Goal: Task Accomplishment & Management: Use online tool/utility

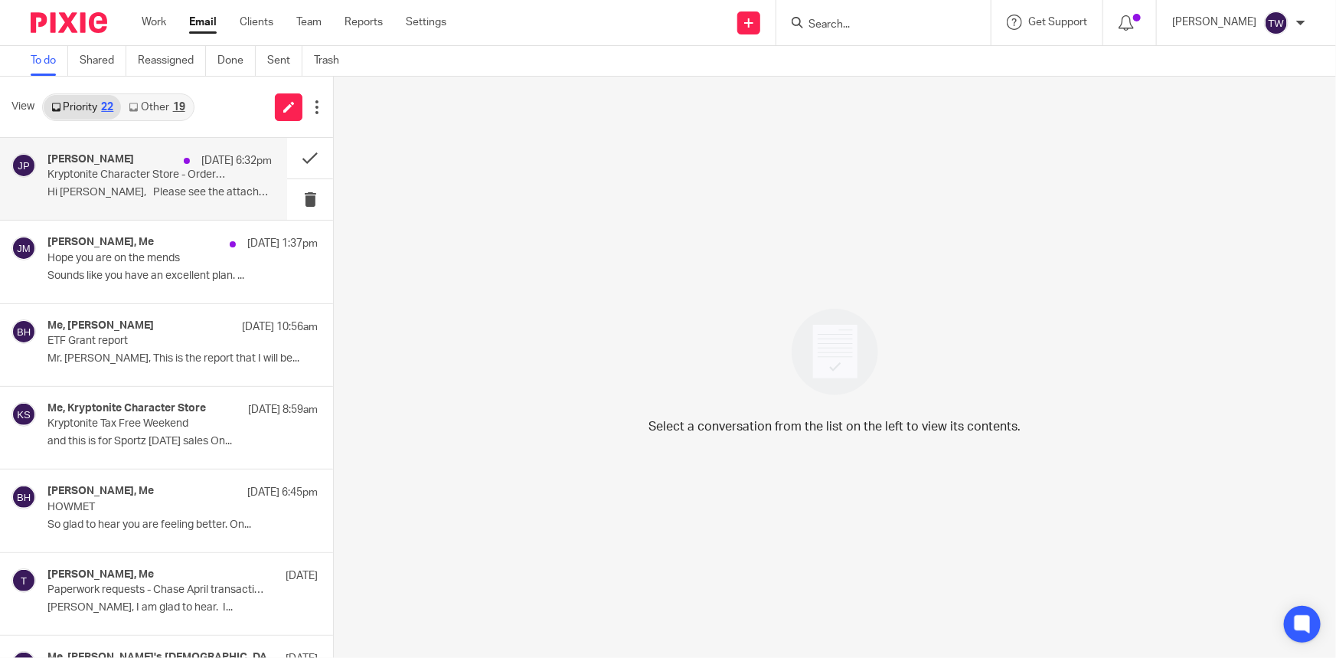
click at [119, 177] on p "Kryptonite Character Store - Order Ready for Shipping 8/14/25" at bounding box center [137, 174] width 180 height 13
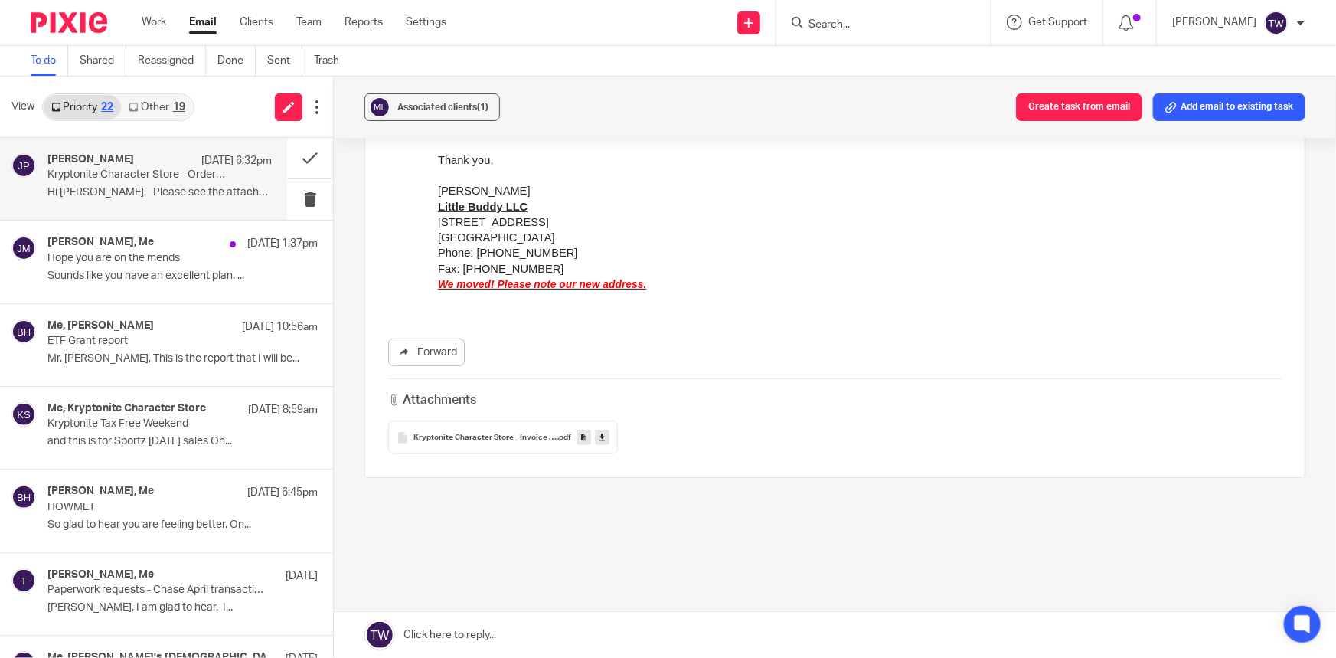
scroll to position [278, 0]
click at [603, 433] on link at bounding box center [602, 432] width 15 height 15
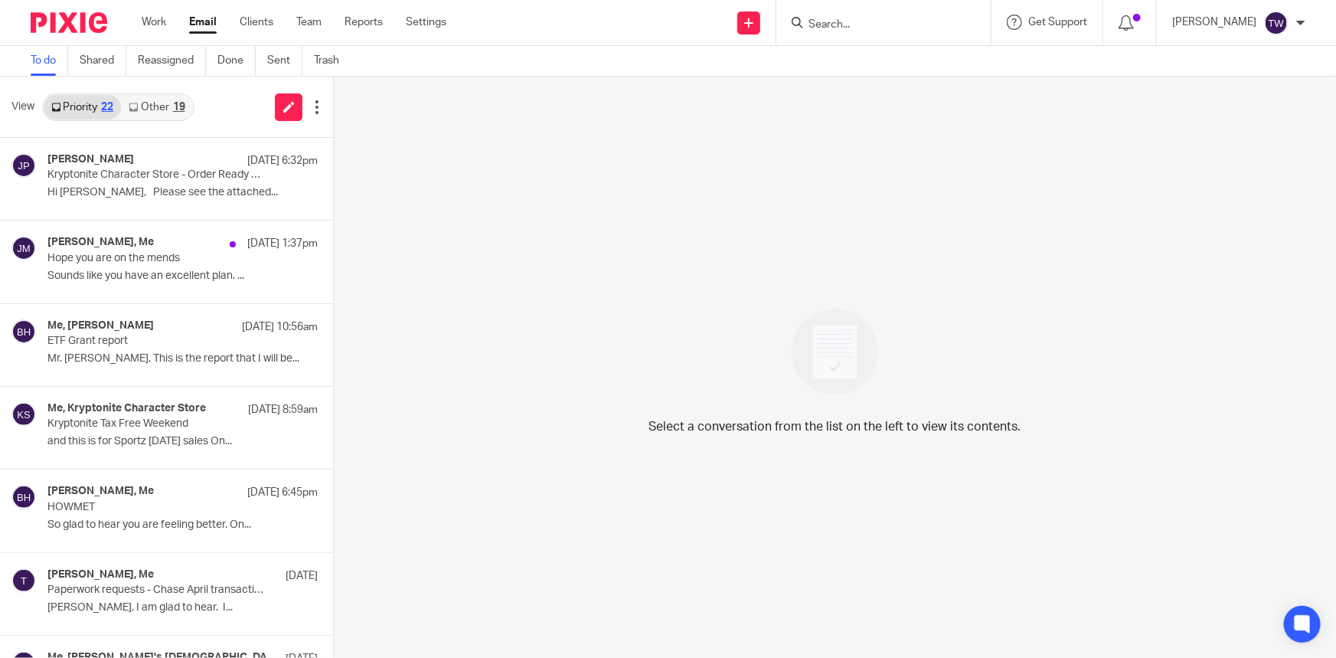
click at [145, 106] on link "Other 19" at bounding box center [156, 107] width 71 height 25
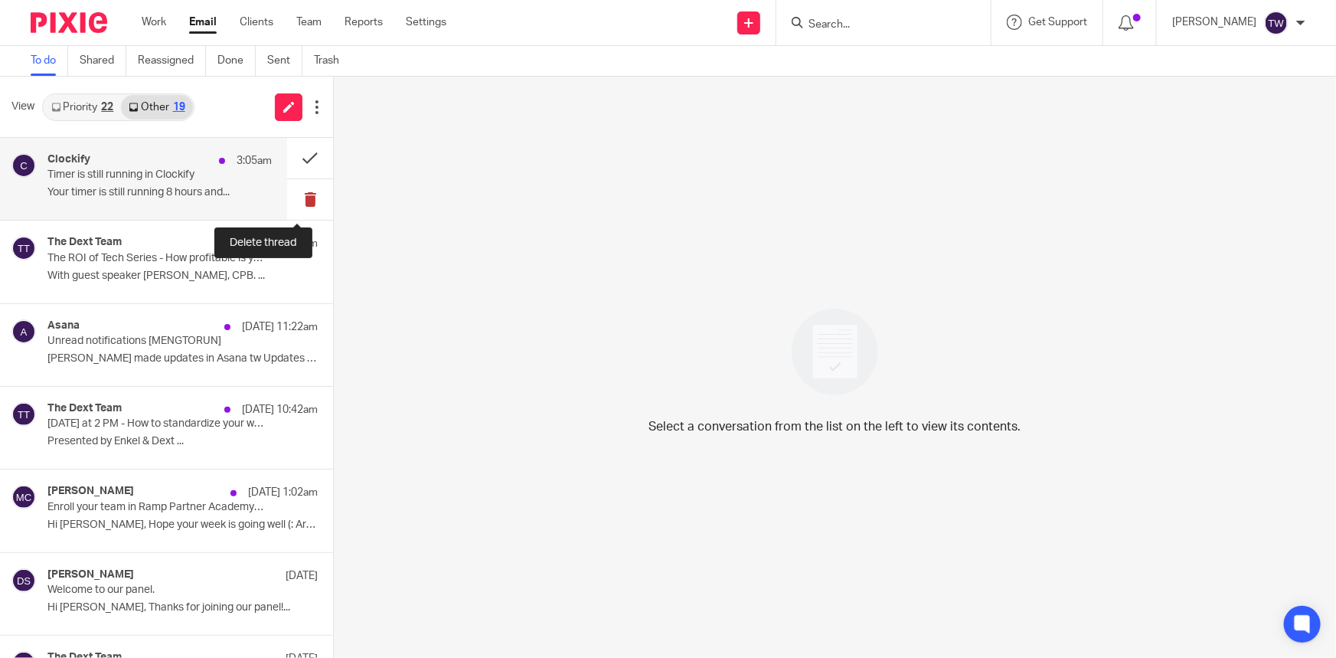
click at [297, 198] on button at bounding box center [310, 199] width 46 height 41
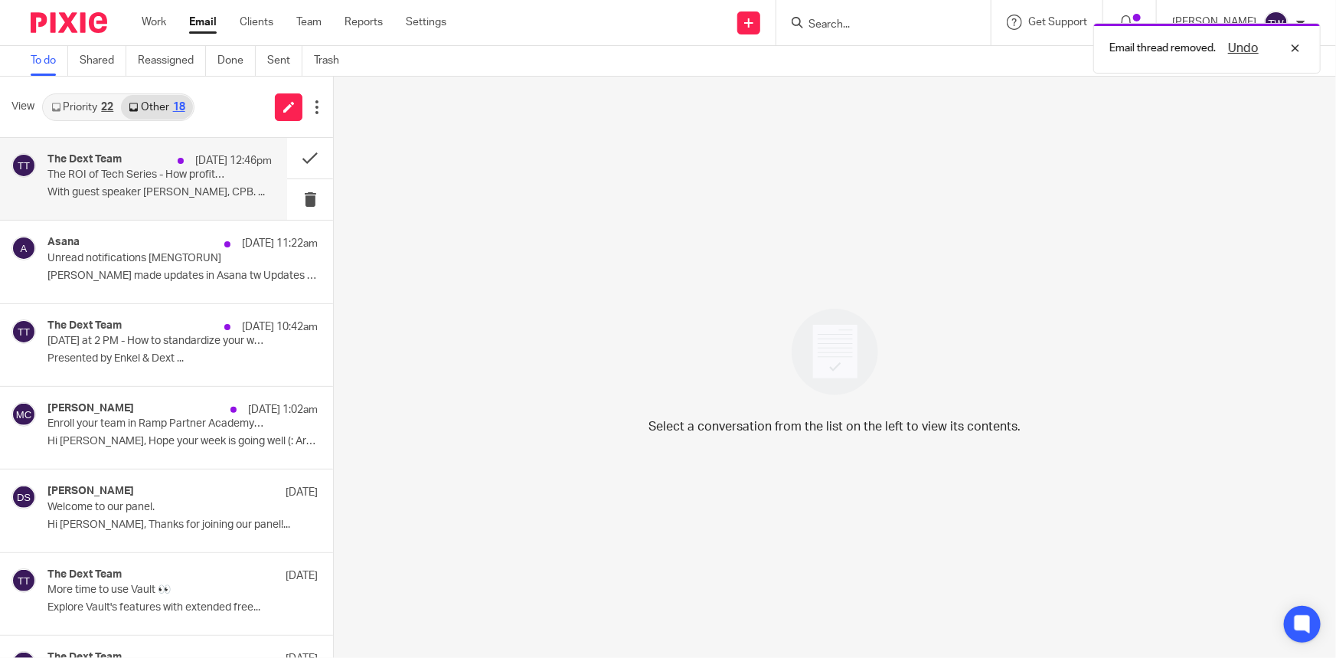
click at [123, 196] on p "With guest speaker Andrew Seguin, CPB. ..." at bounding box center [159, 192] width 224 height 13
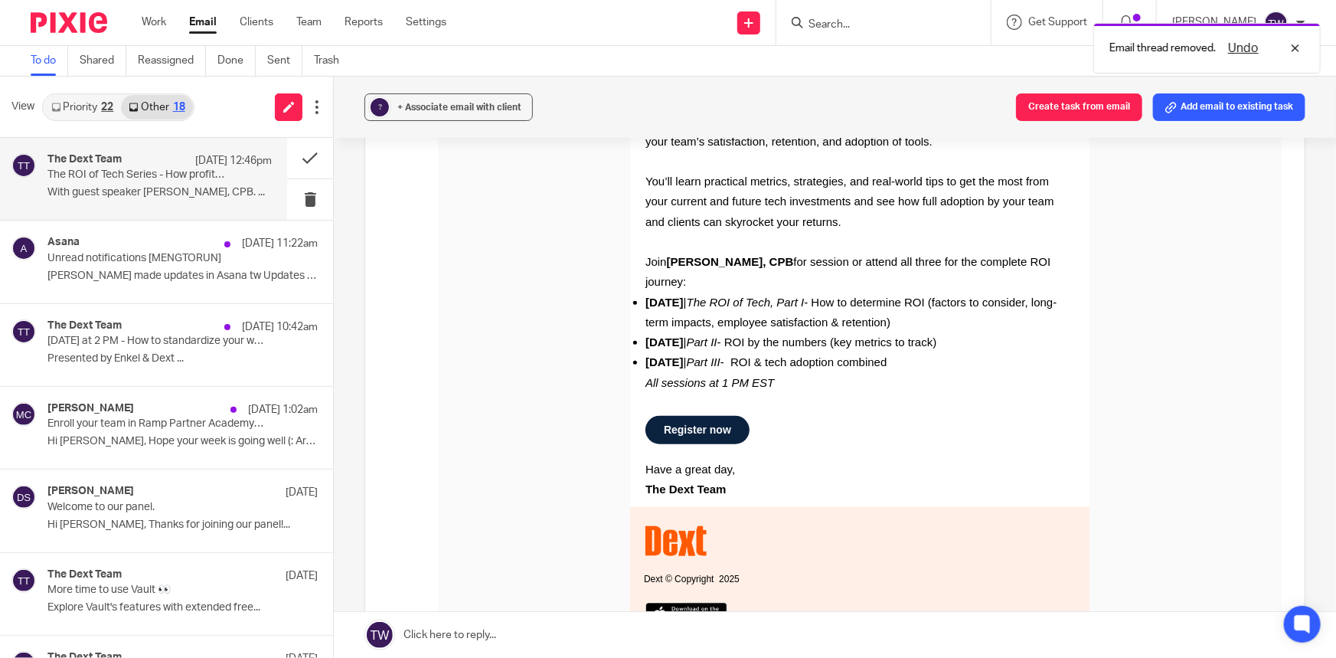
scroll to position [557, 0]
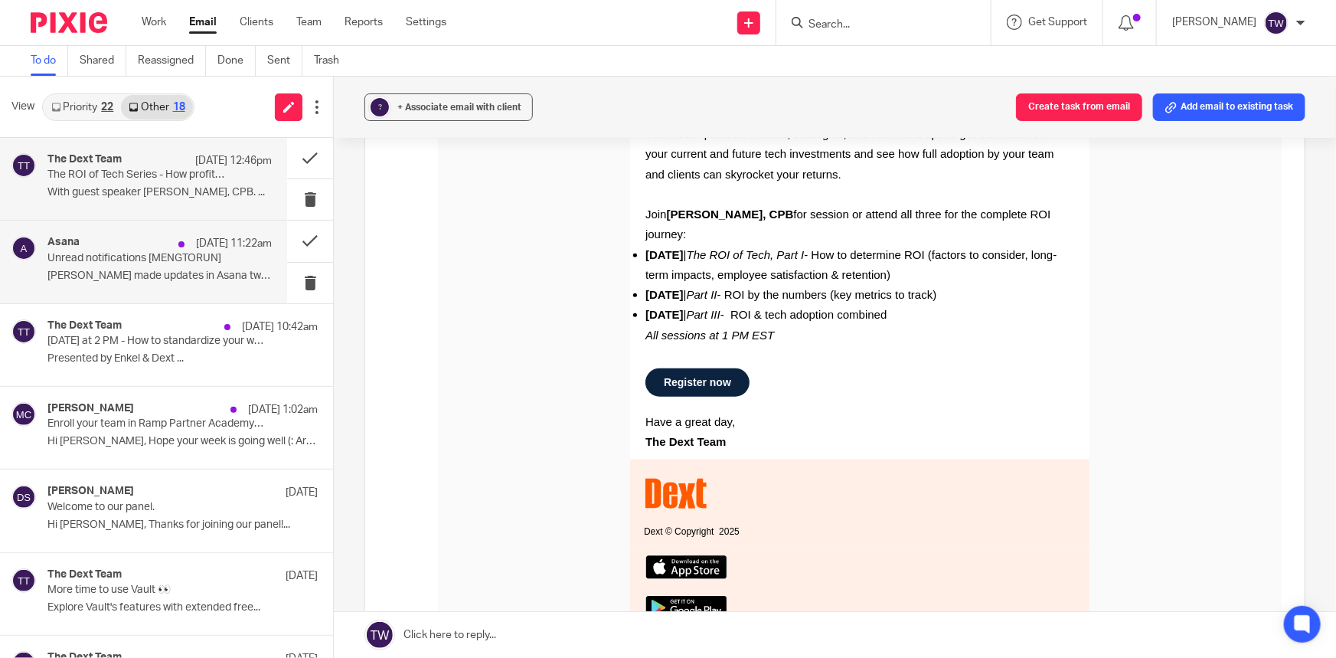
click at [112, 270] on p "Johanny made updates in Asana tw Updates from..." at bounding box center [159, 276] width 224 height 13
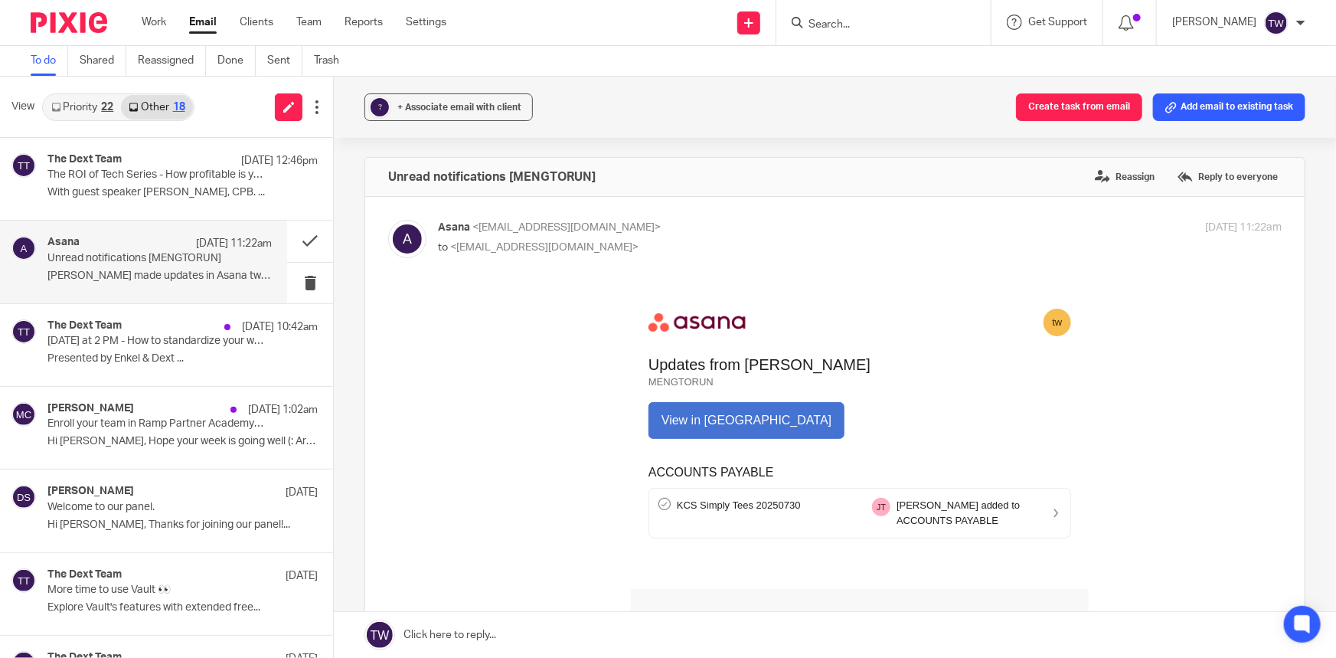
scroll to position [0, 0]
click at [299, 279] on button at bounding box center [310, 283] width 46 height 41
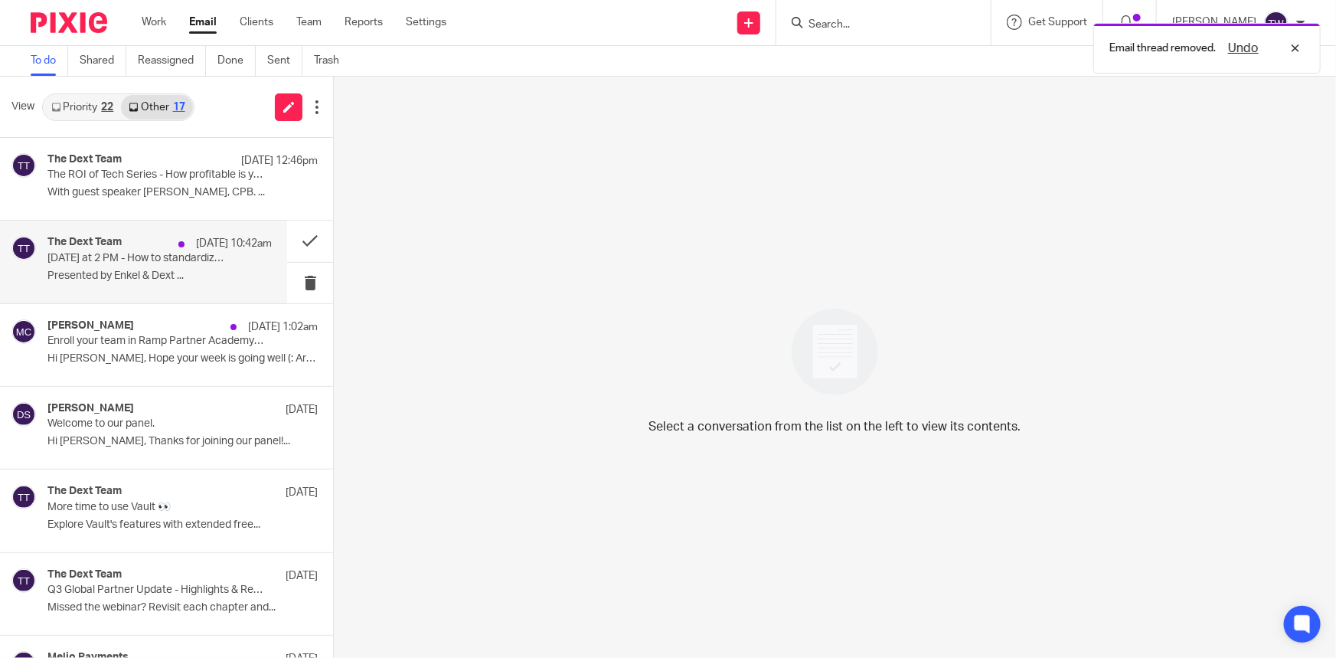
click at [120, 276] on p "Presented by Enkel & Dext ..." at bounding box center [159, 276] width 224 height 13
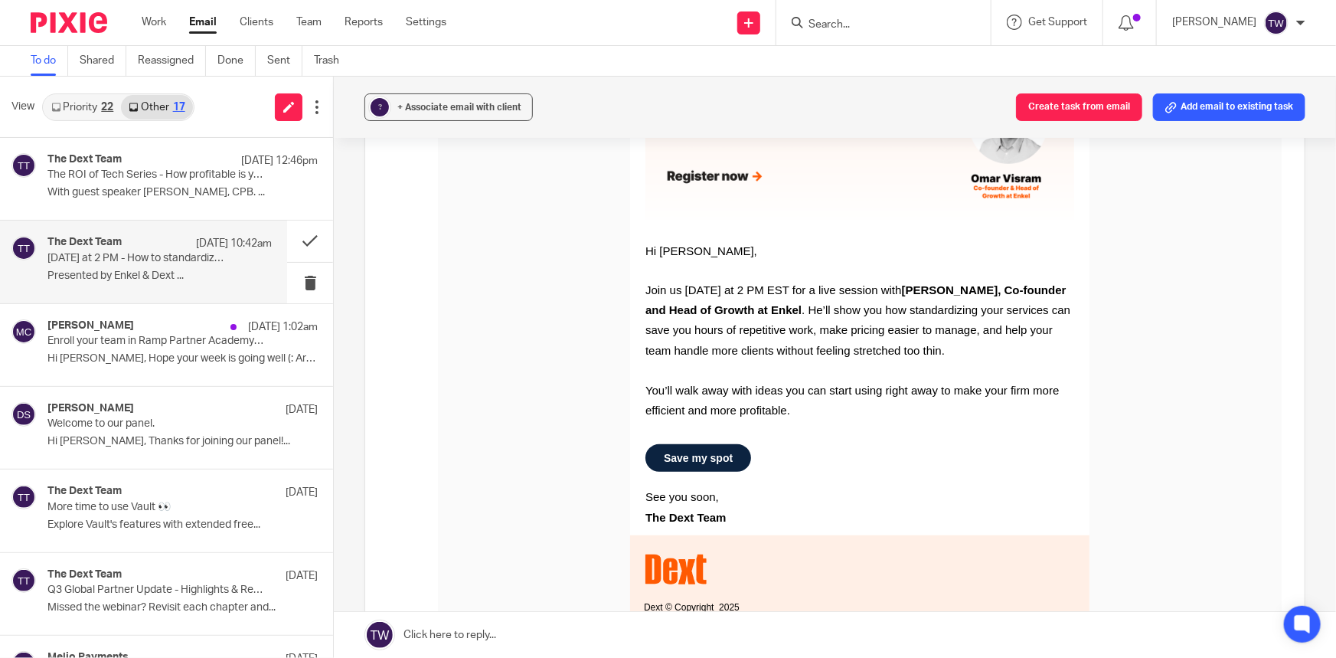
scroll to position [348, 0]
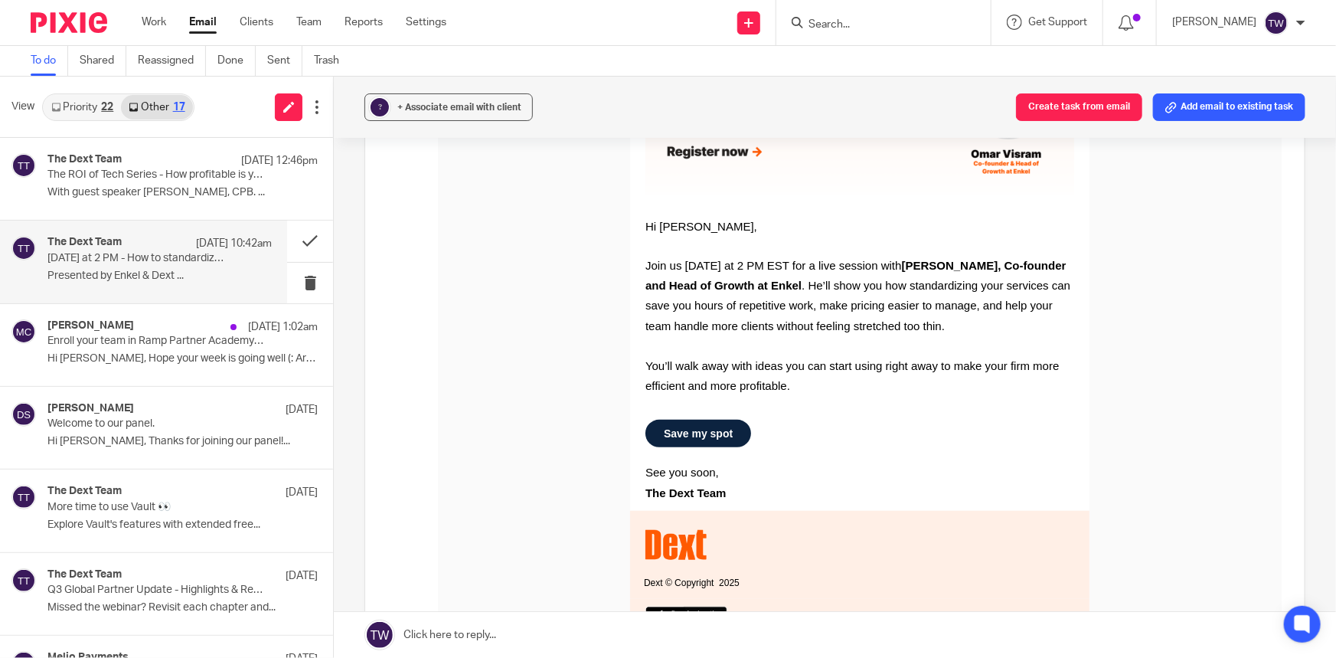
click at [69, 113] on link "Priority 22" at bounding box center [82, 107] width 77 height 25
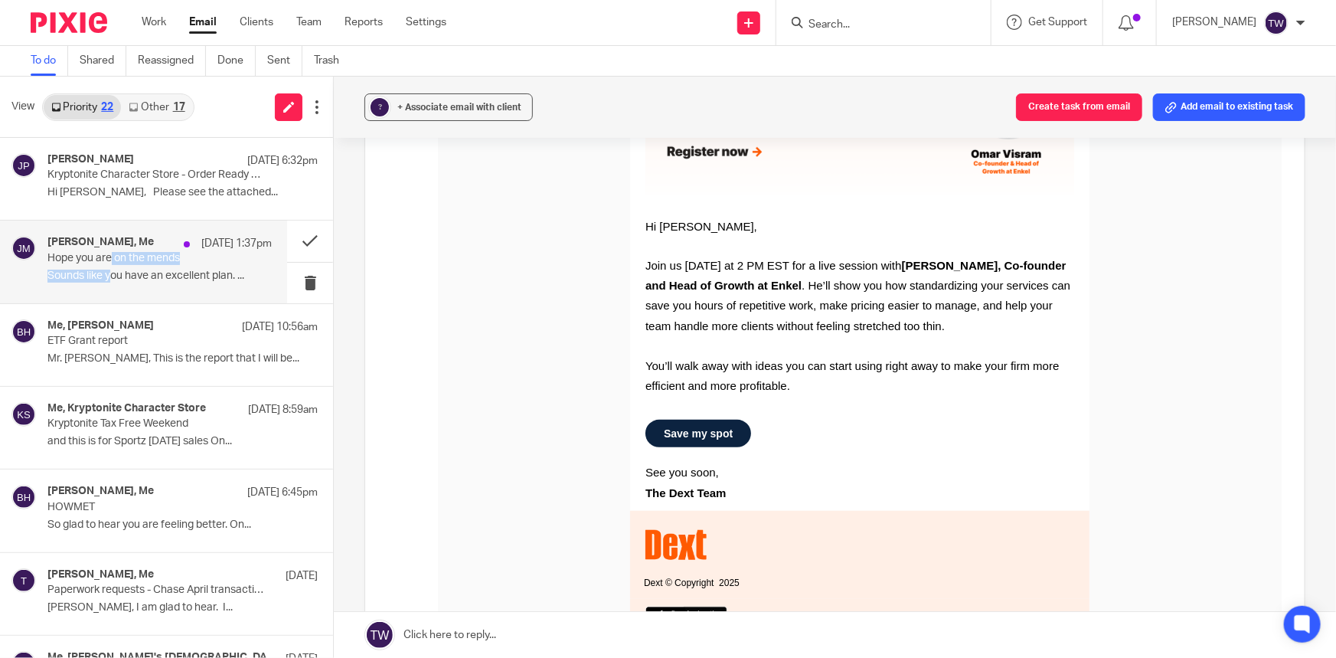
click at [109, 265] on div "Jenny Moshak, Me Aug 14 1:37pm Hope you are on the mends Sounds like you have a…" at bounding box center [159, 261] width 224 height 51
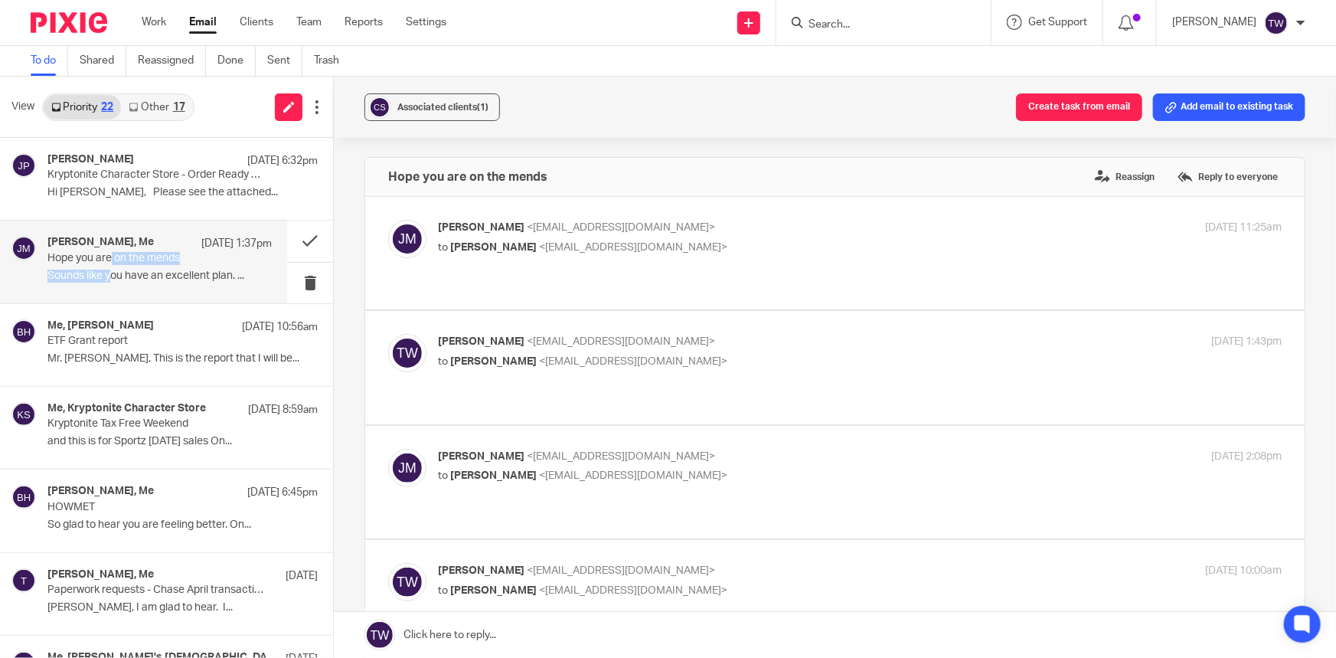
scroll to position [0, 0]
click at [293, 241] on button at bounding box center [310, 241] width 46 height 41
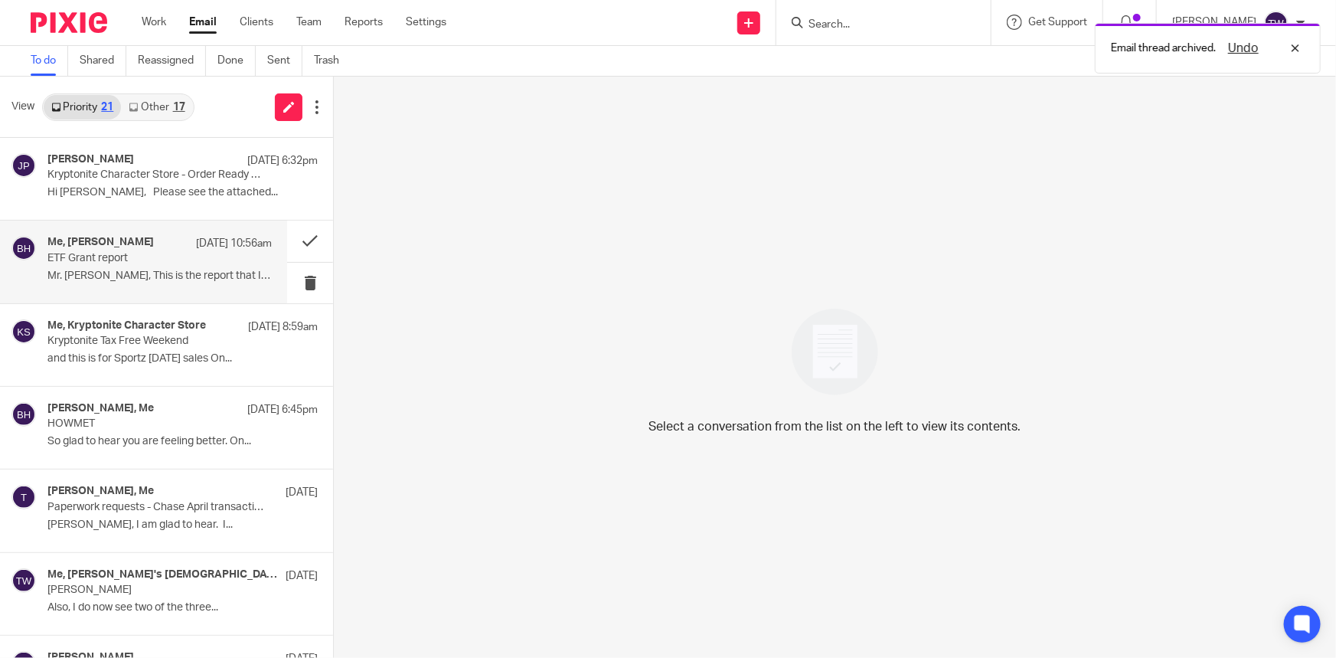
click at [152, 266] on div "Me, Betsy Hurst Aug 13 10:56am ETF Grant report Mr. Tim, This is the report tha…" at bounding box center [159, 261] width 224 height 51
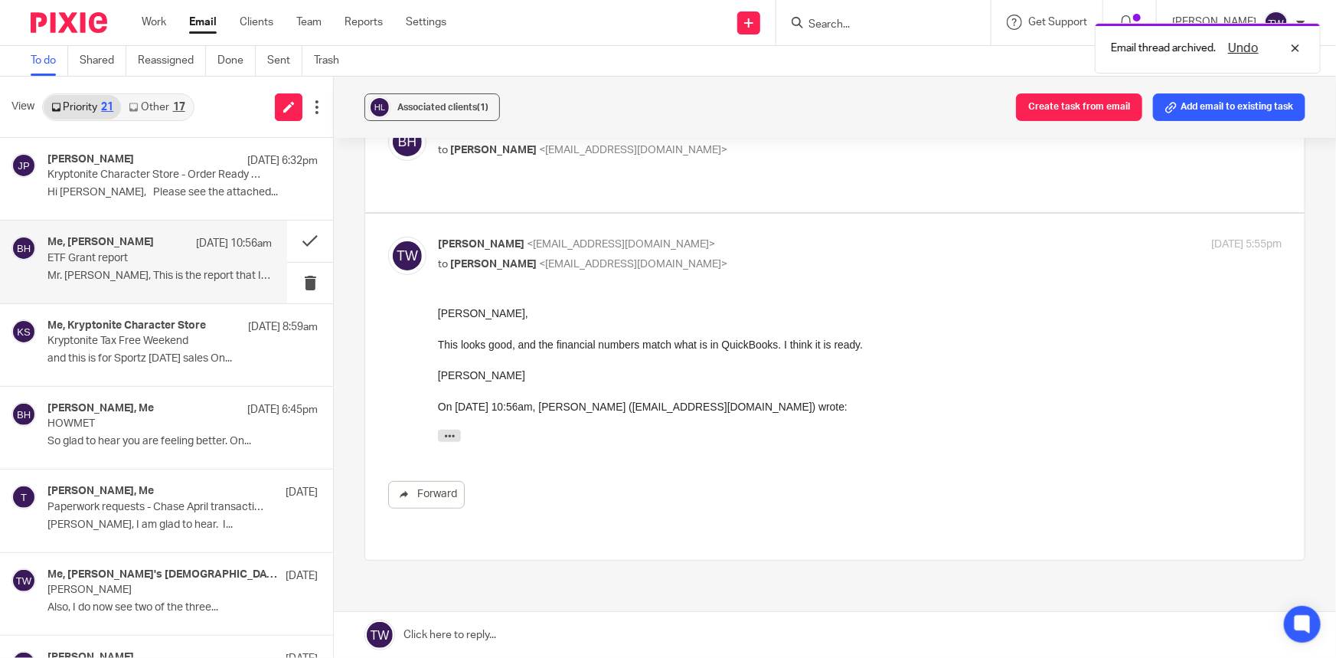
scroll to position [28, 0]
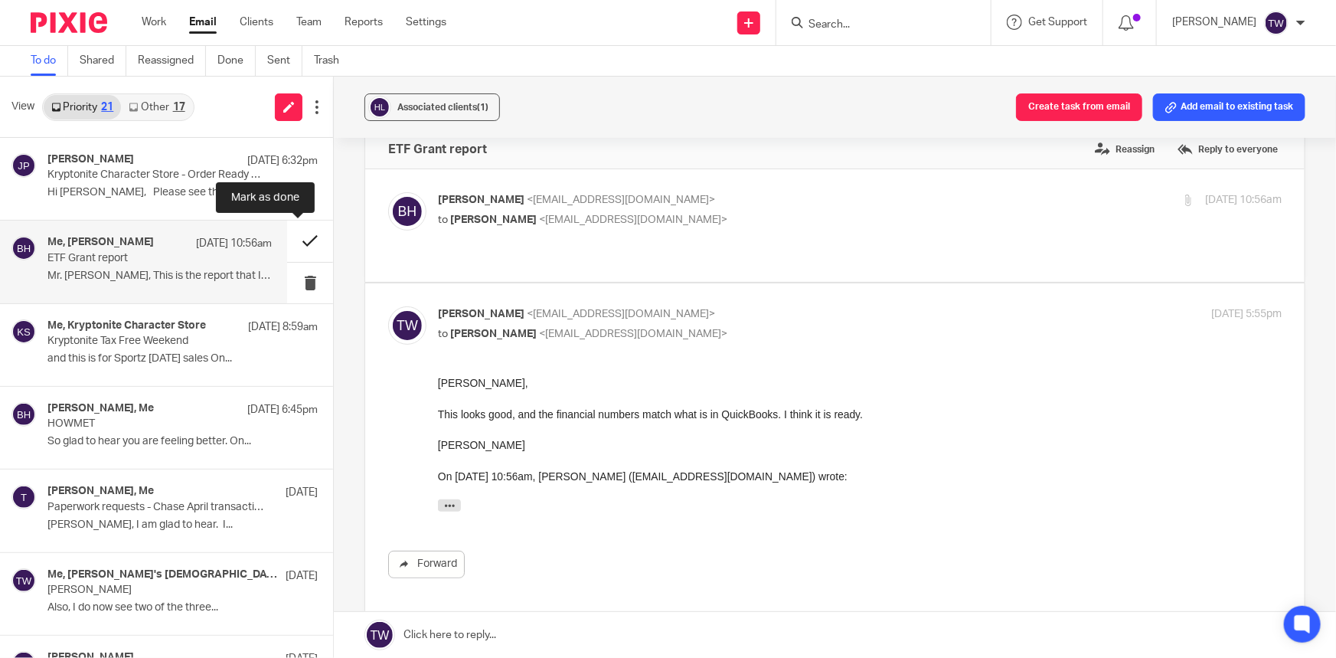
click at [296, 245] on button at bounding box center [310, 241] width 46 height 41
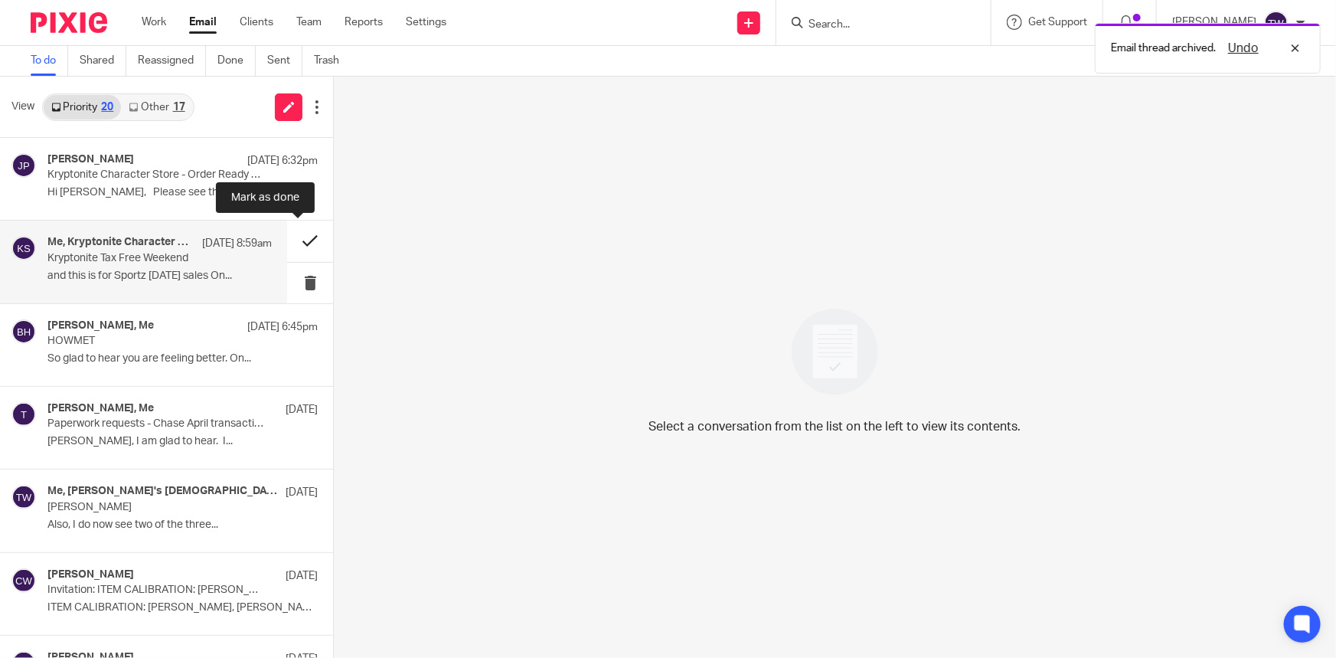
click at [291, 240] on button at bounding box center [310, 241] width 46 height 41
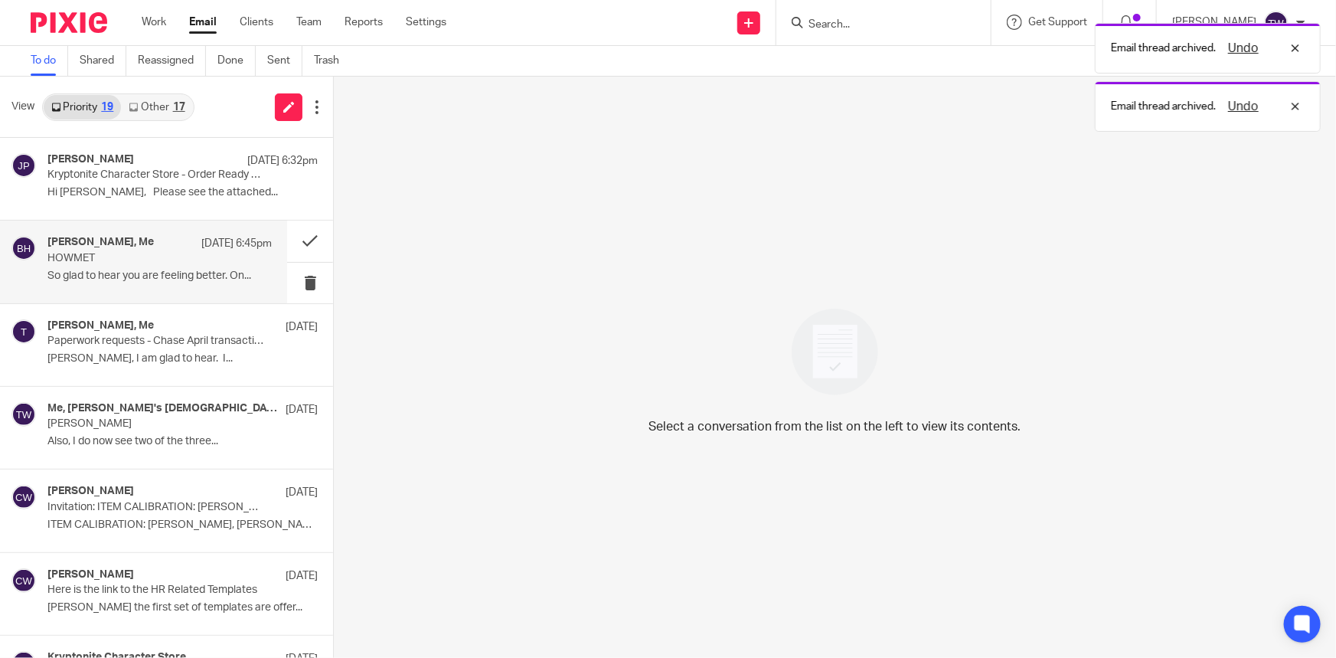
click at [148, 270] on p "So glad to hear you are feeling better. On..." at bounding box center [159, 276] width 224 height 13
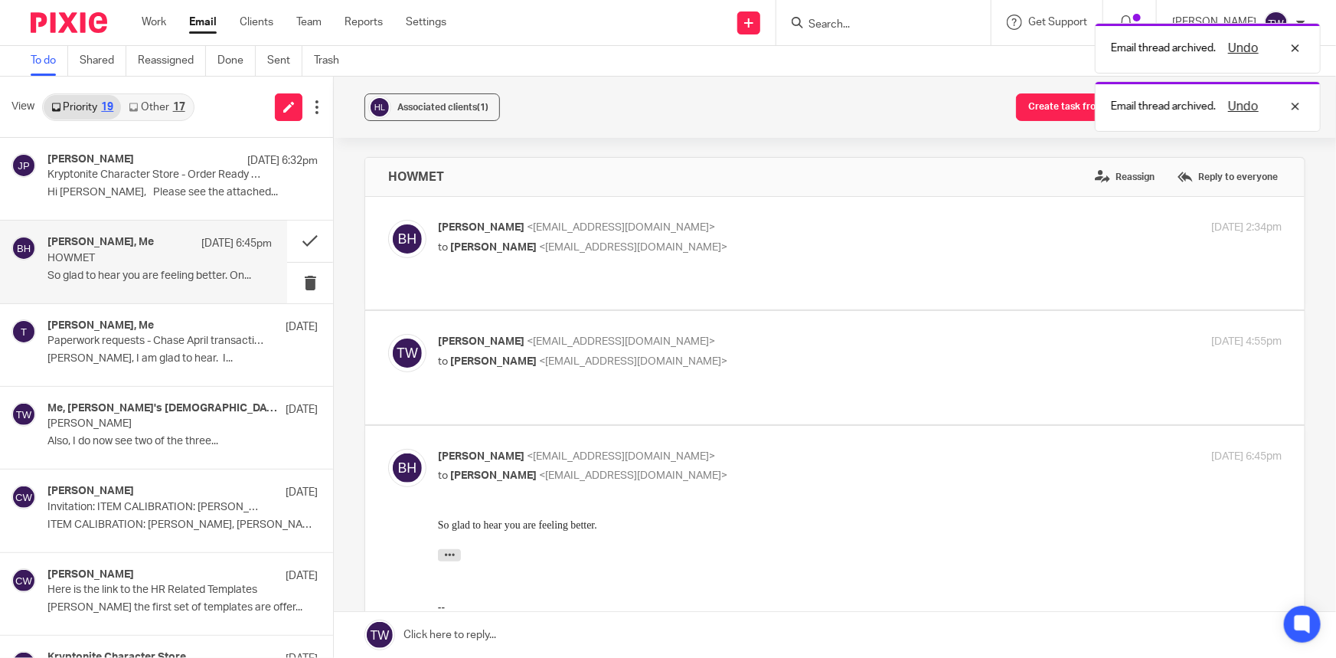
scroll to position [0, 0]
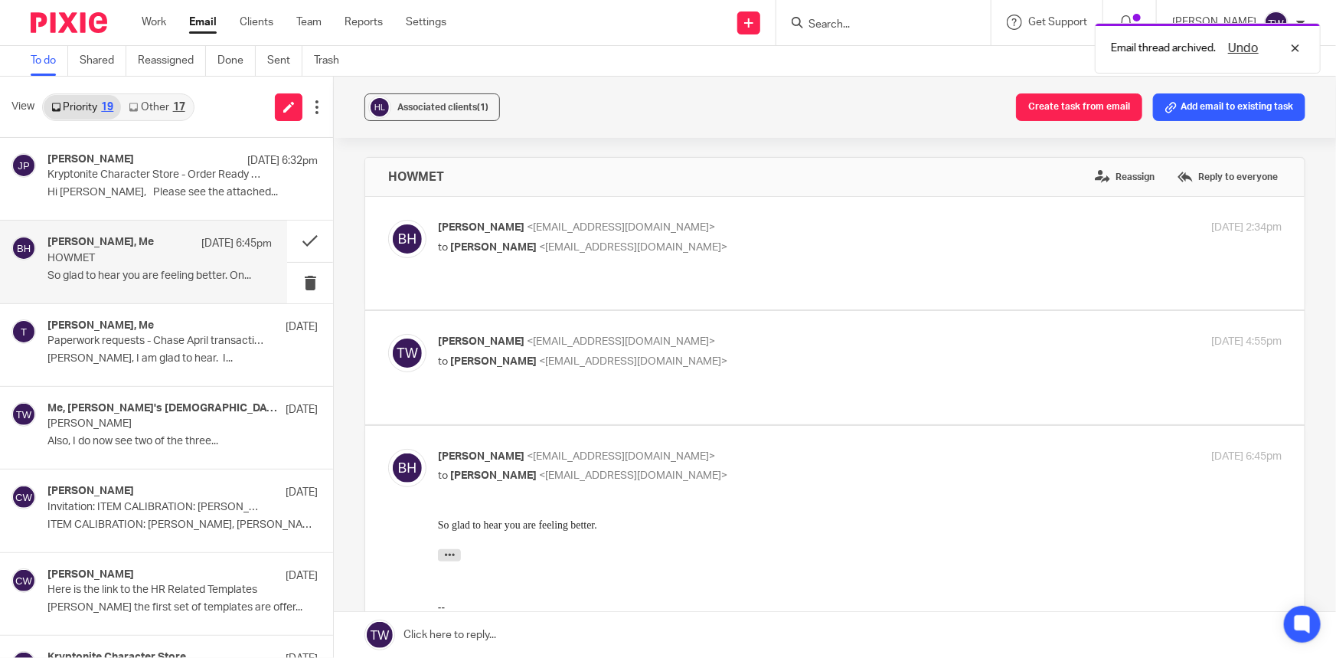
click at [825, 258] on div "Betsy Hurst <bhurst@holalakeway.org> to Timothy J. Weaver <tweaver@cwbookkeepin…" at bounding box center [835, 253] width 894 height 67
click at [840, 233] on p "Betsy Hurst <bhurst@holalakeway.org>" at bounding box center [719, 228] width 563 height 16
checkbox input "true"
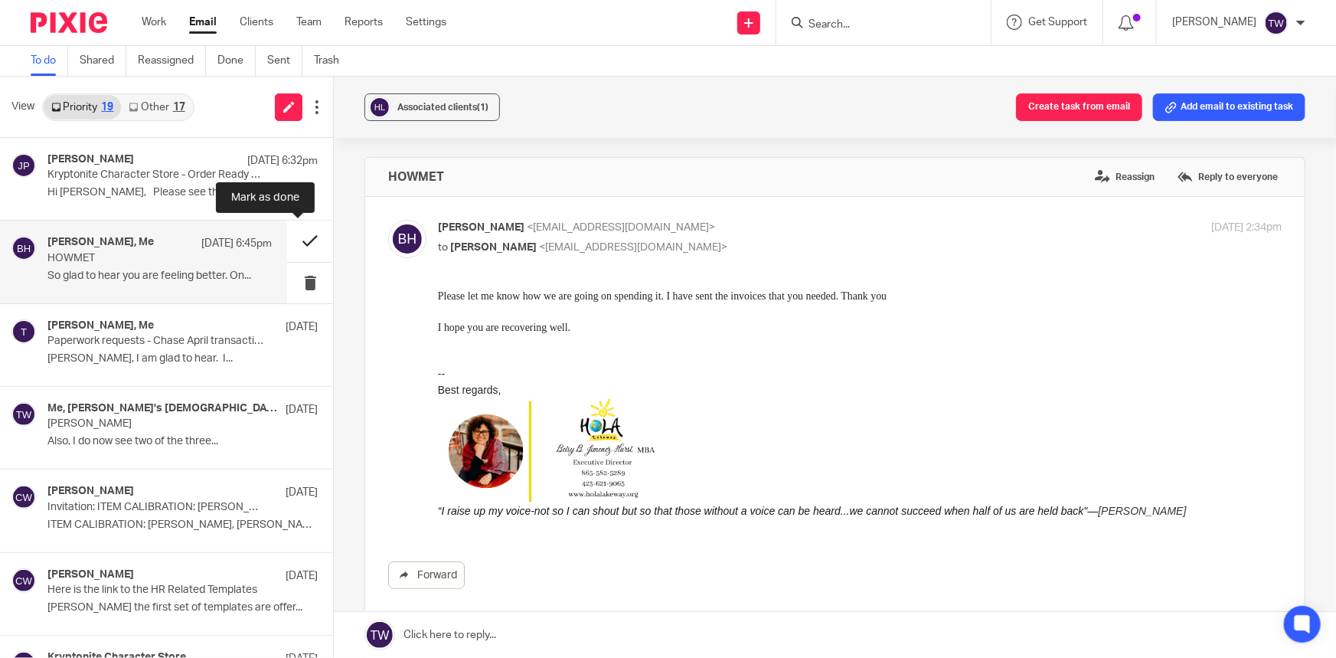
click at [297, 242] on button at bounding box center [310, 241] width 46 height 41
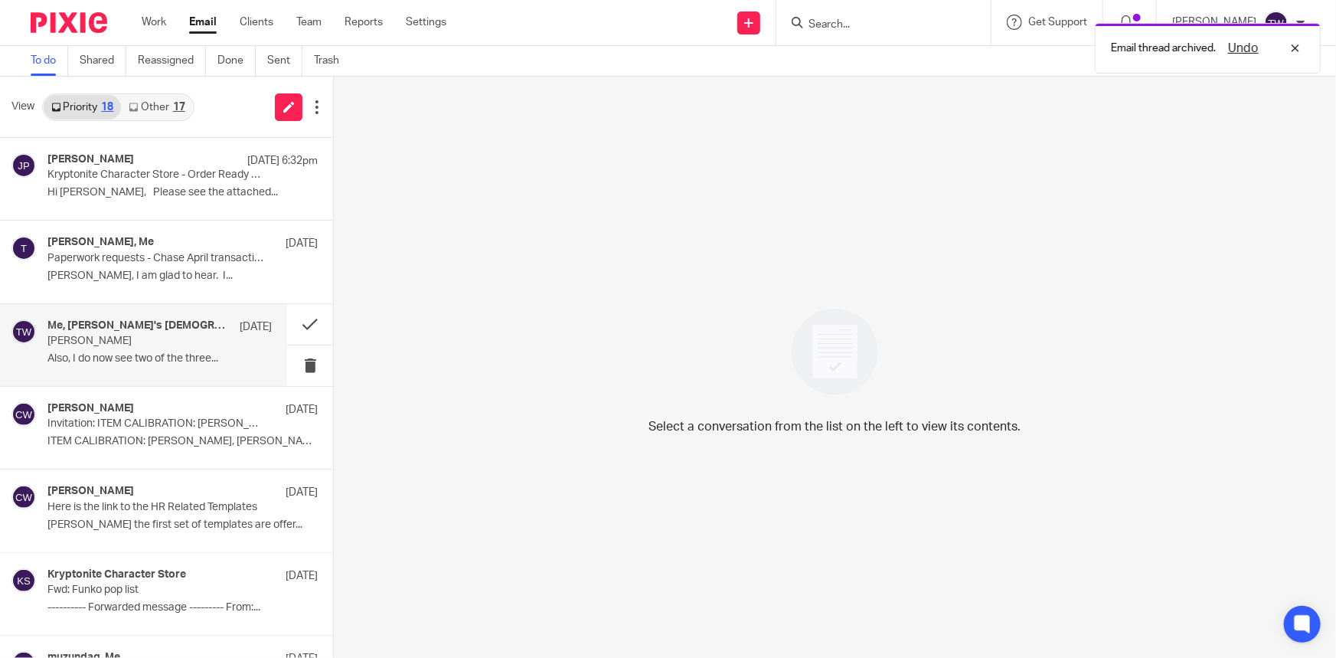
click at [93, 342] on p "Hunter Mercer" at bounding box center [137, 341] width 180 height 13
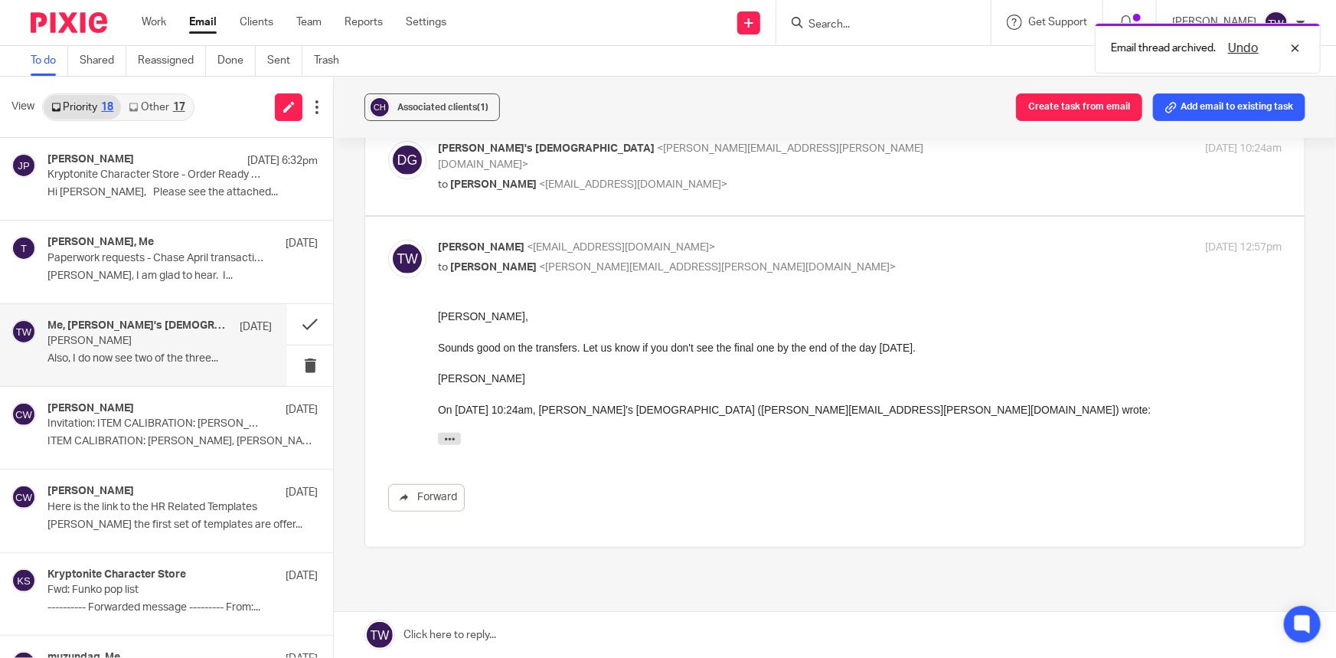
scroll to position [278, 0]
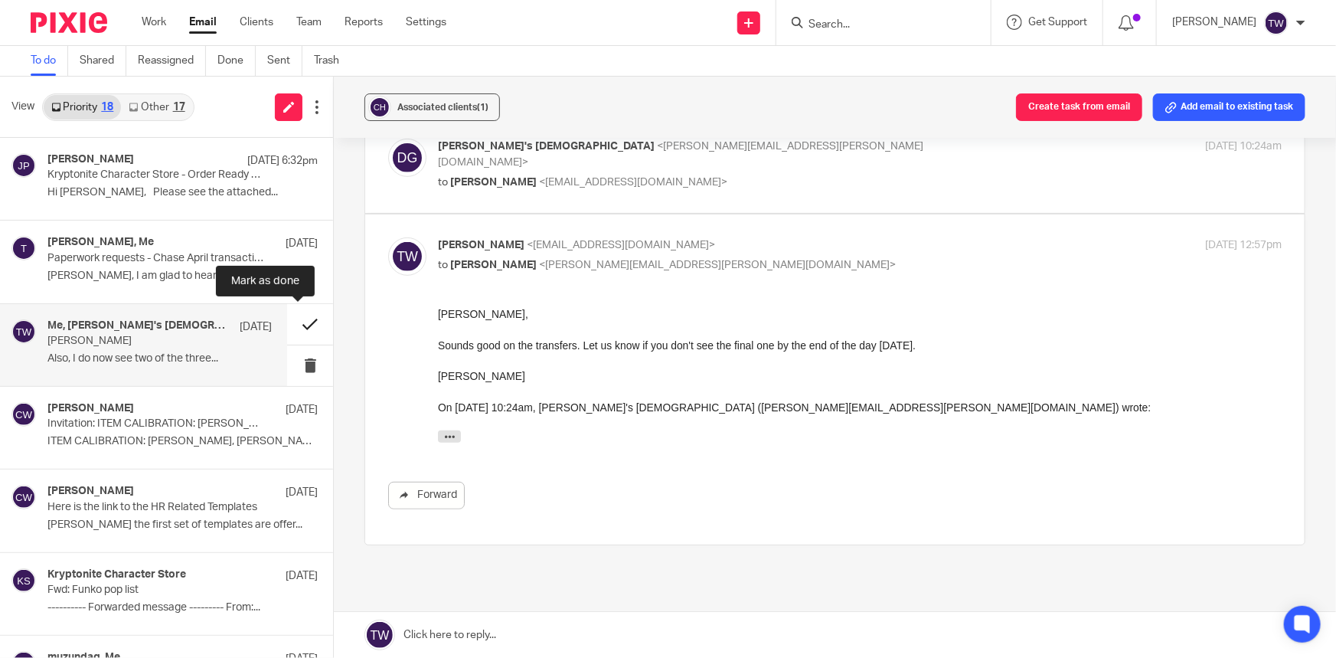
click at [292, 325] on button at bounding box center [310, 324] width 46 height 41
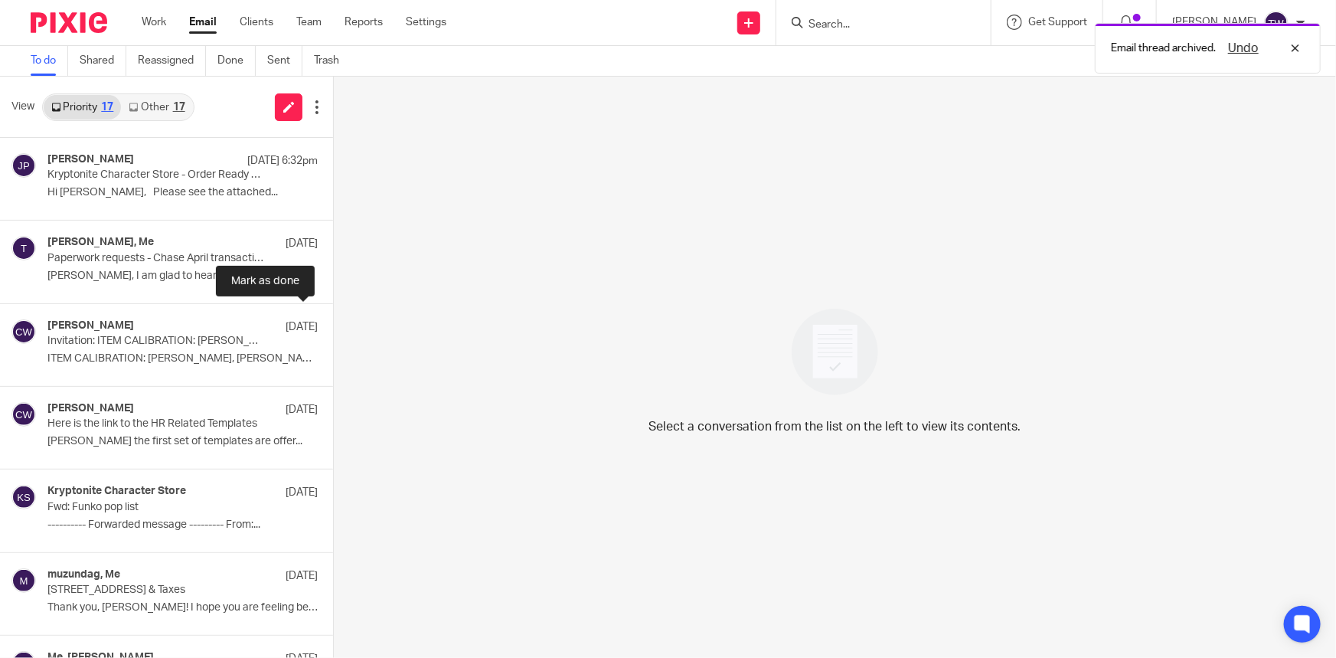
click at [333, 325] on button at bounding box center [339, 324] width 12 height 41
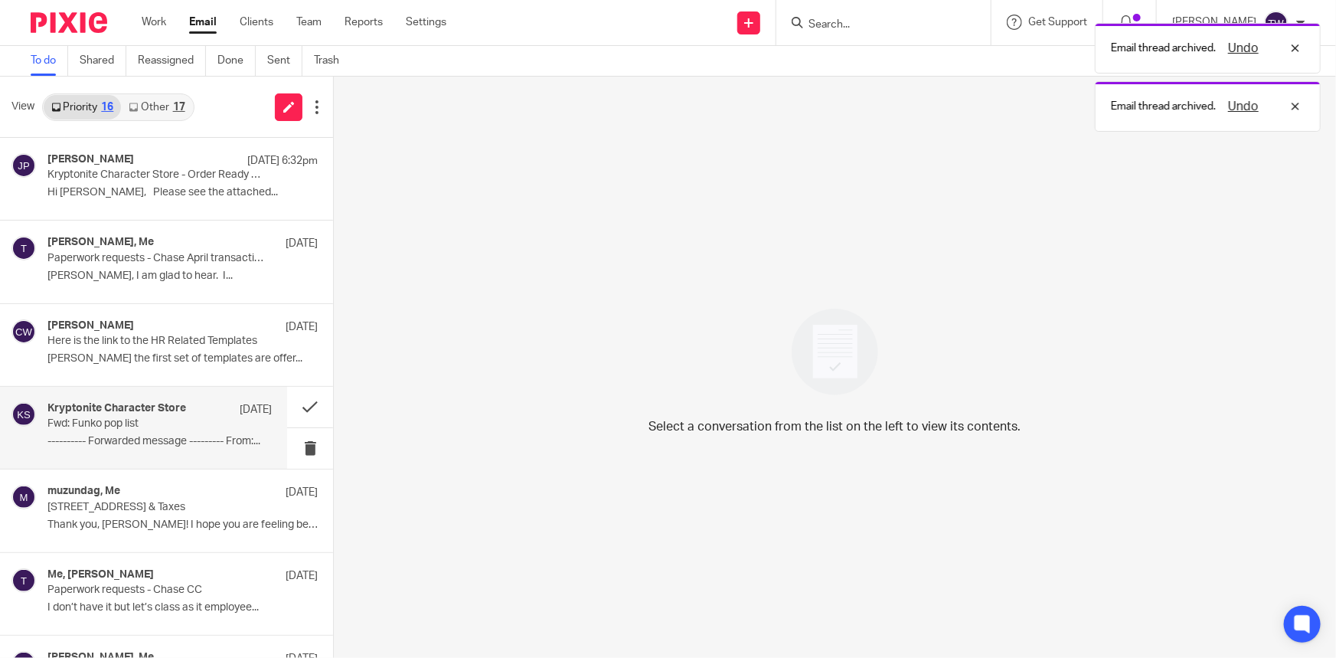
click at [122, 426] on p "Fwd: Funko pop list" at bounding box center [137, 423] width 180 height 13
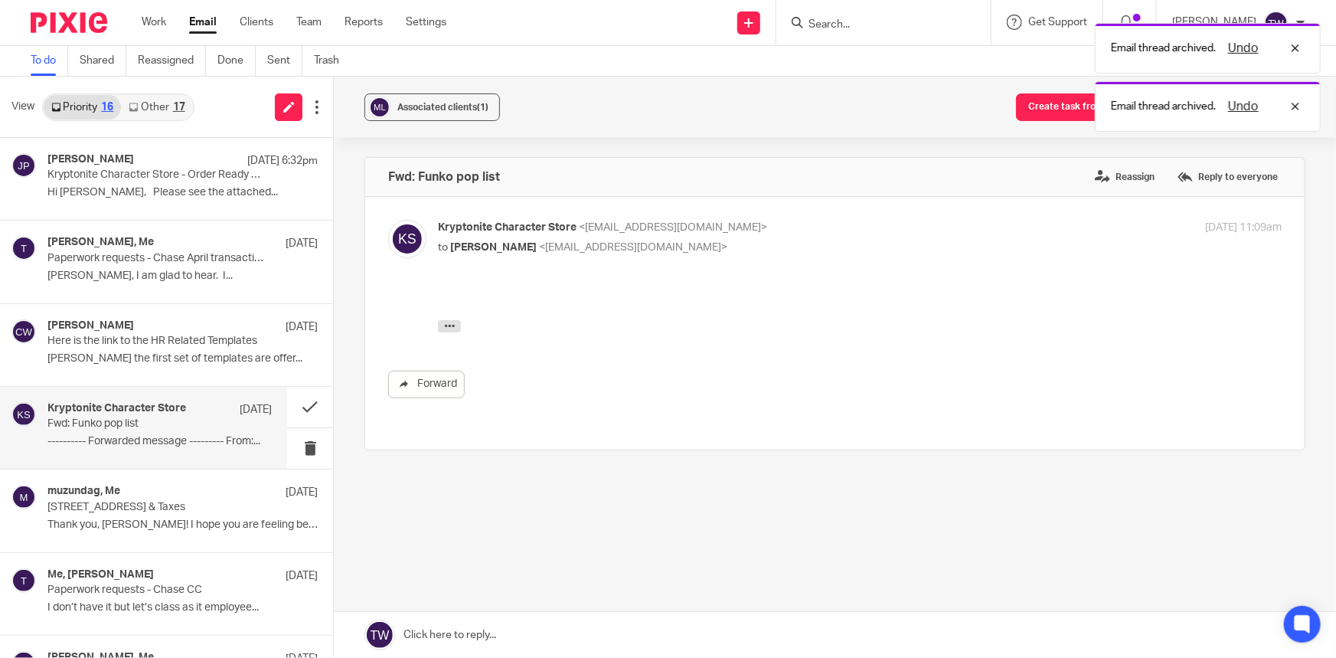
scroll to position [0, 0]
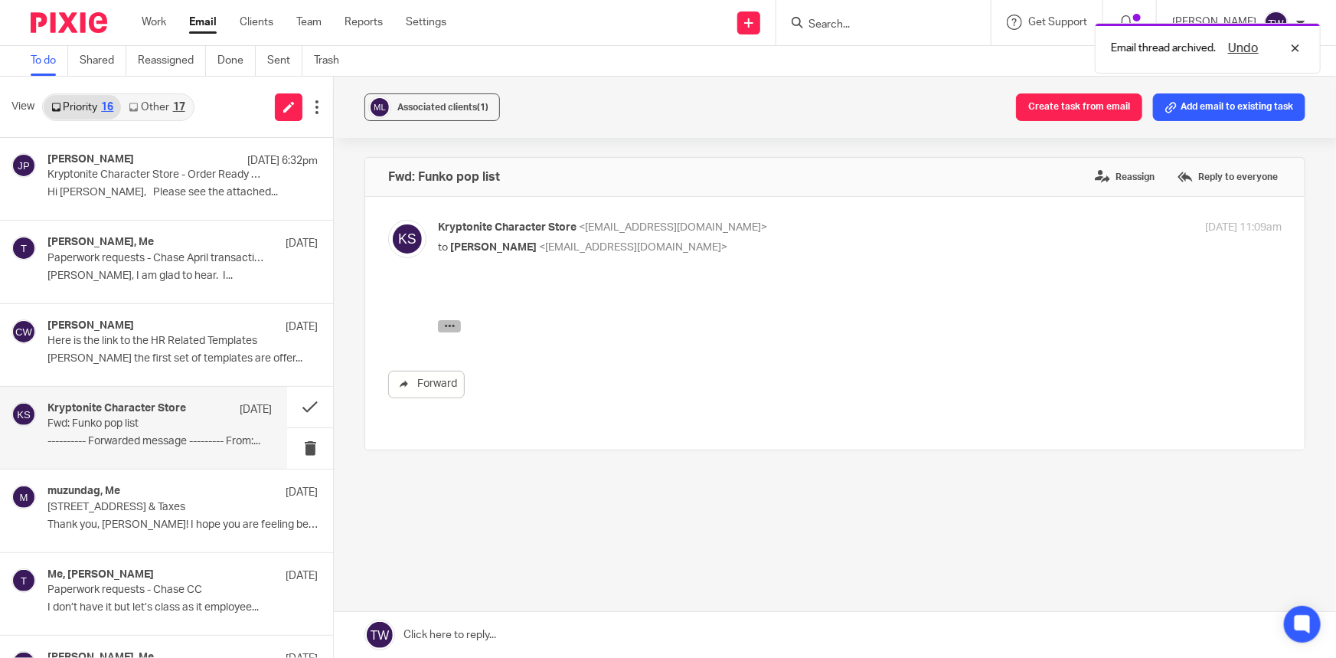
click at [450, 323] on icon "button" at bounding box center [449, 324] width 11 height 11
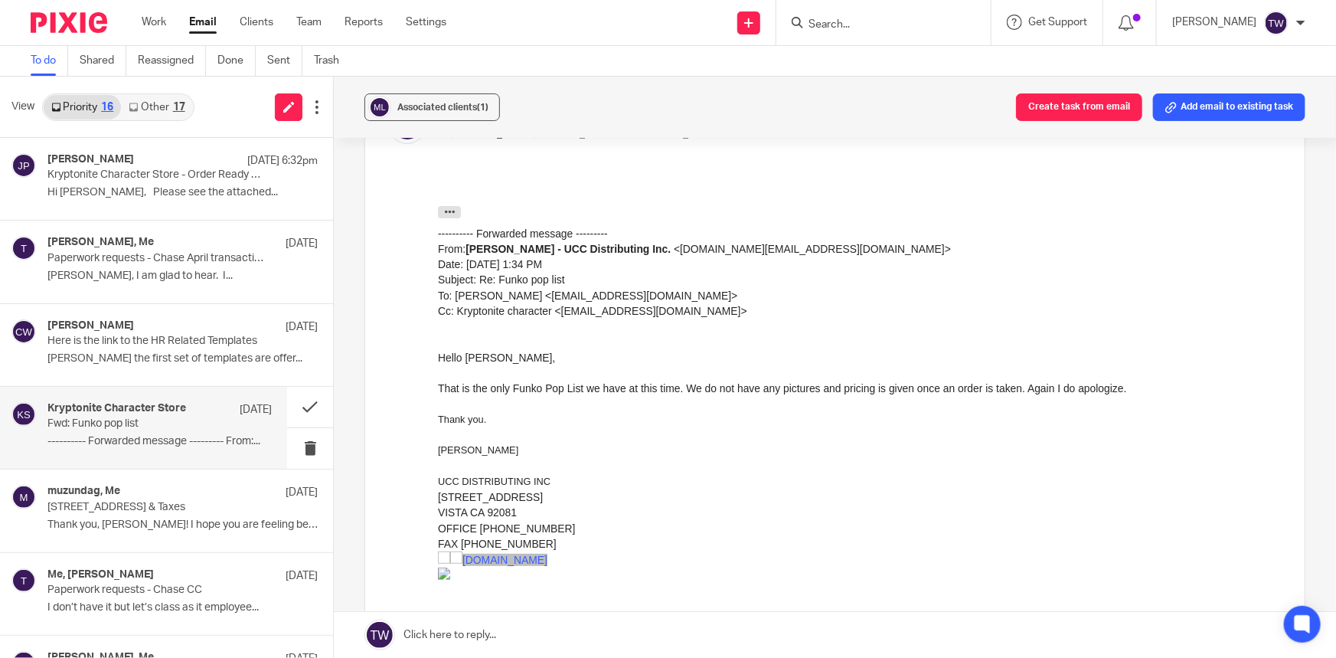
scroll to position [139, 0]
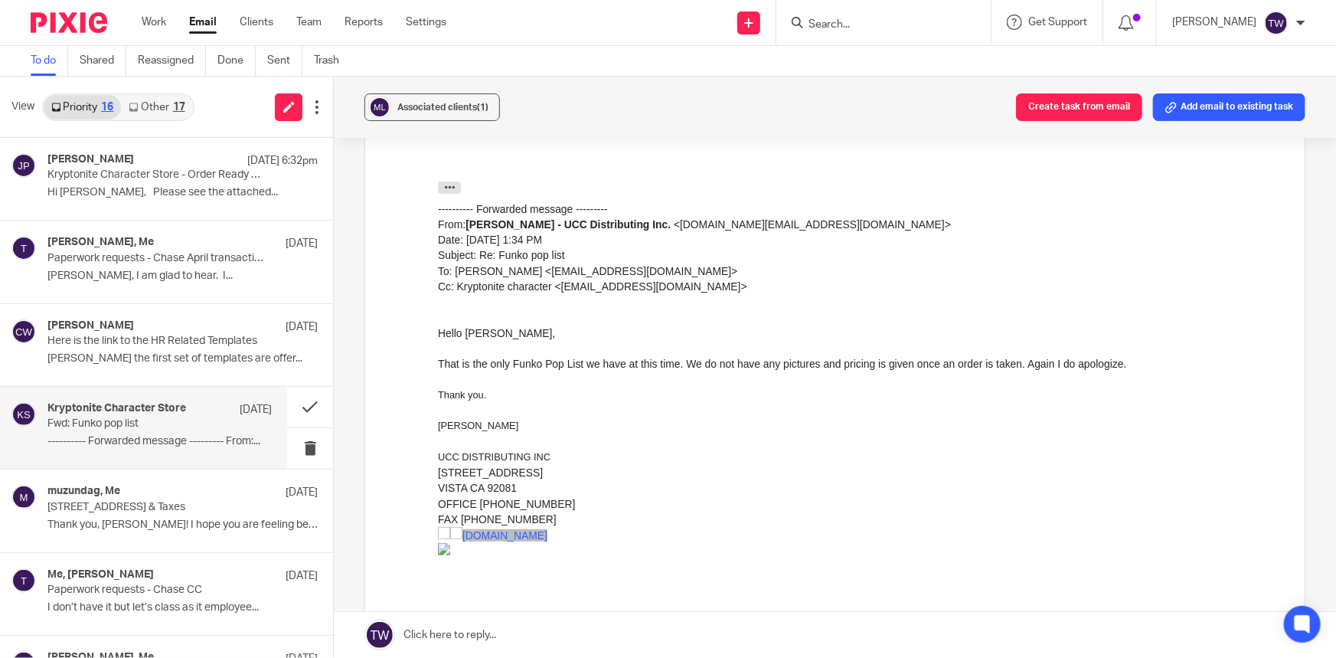
click at [762, 261] on div "---------- Forwarded message --------- From: Ernesto - UCC Distributing Inc. < …" at bounding box center [860, 247] width 844 height 93
click at [148, 108] on link "Other 17" at bounding box center [156, 107] width 71 height 25
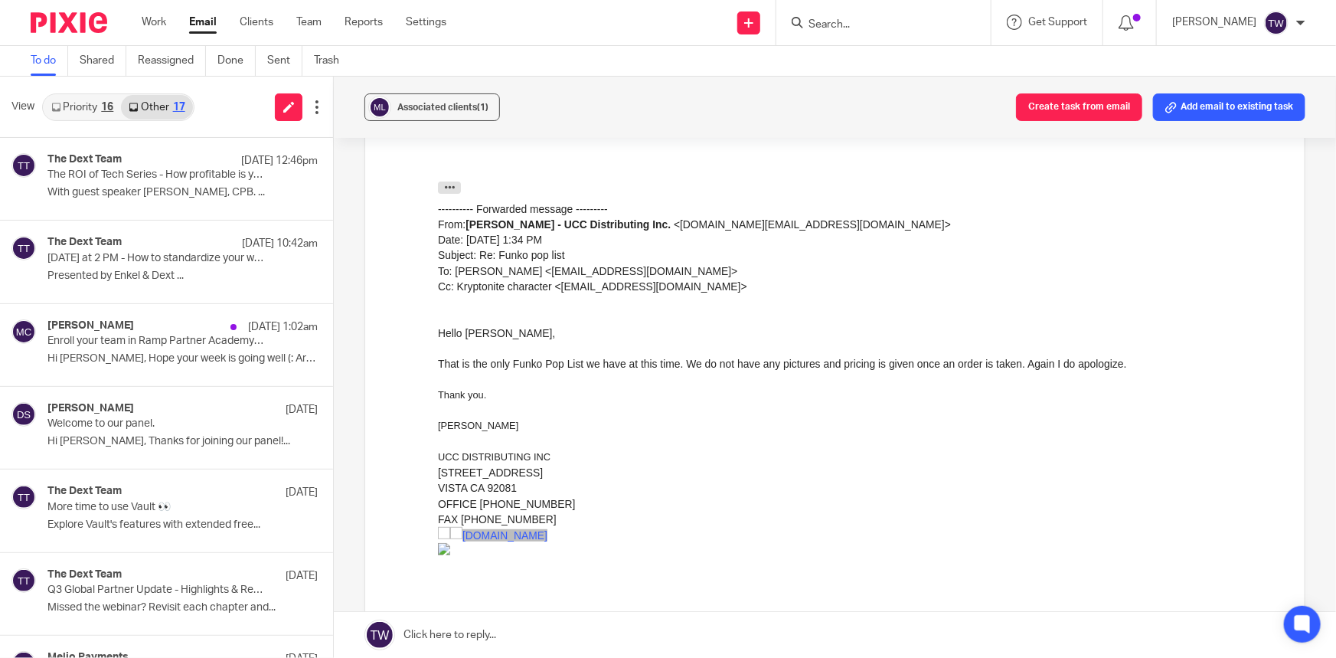
click at [69, 106] on link "Priority 16" at bounding box center [82, 107] width 77 height 25
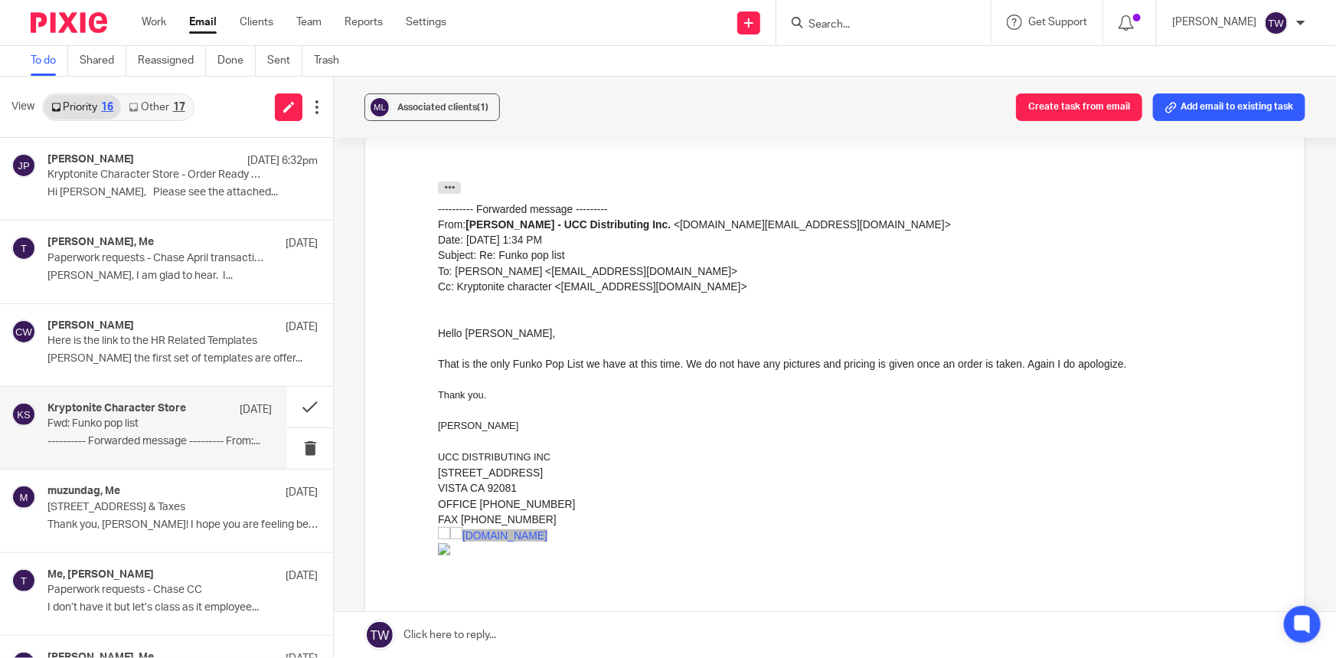
click at [531, 17] on div "Send new email Create task Add client Request signature Get Support Contact via…" at bounding box center [902, 22] width 867 height 45
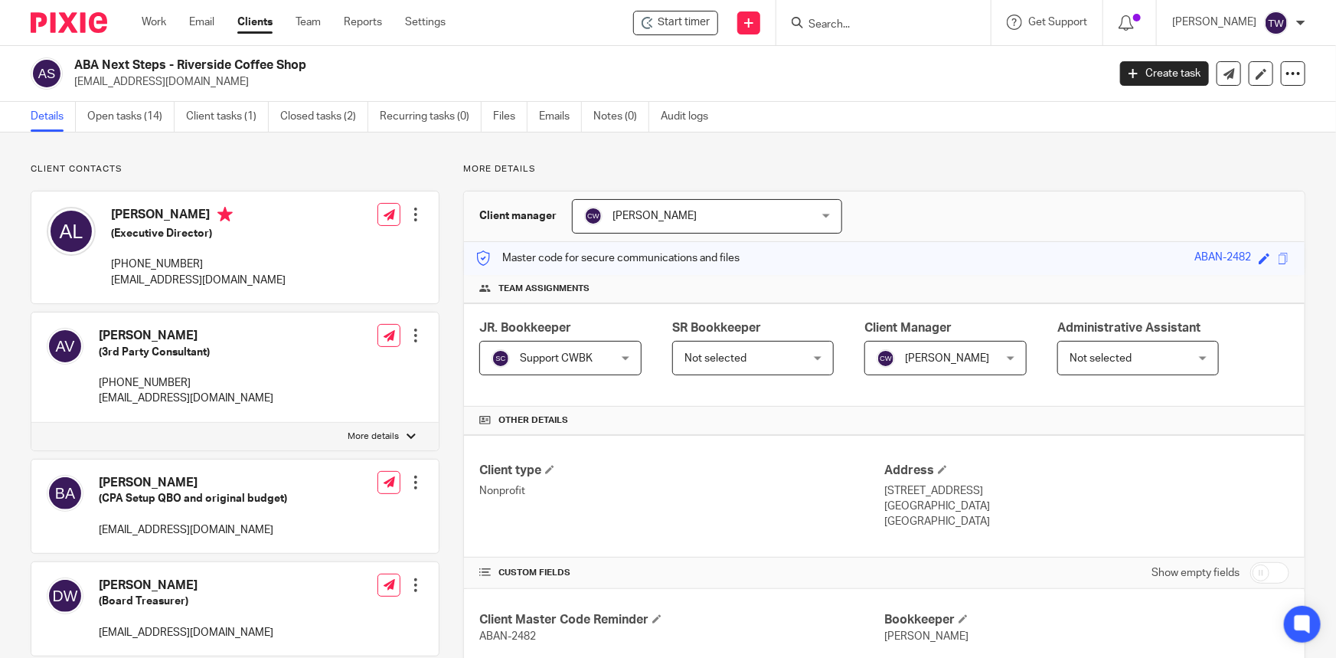
click at [256, 22] on link "Clients" at bounding box center [254, 22] width 35 height 15
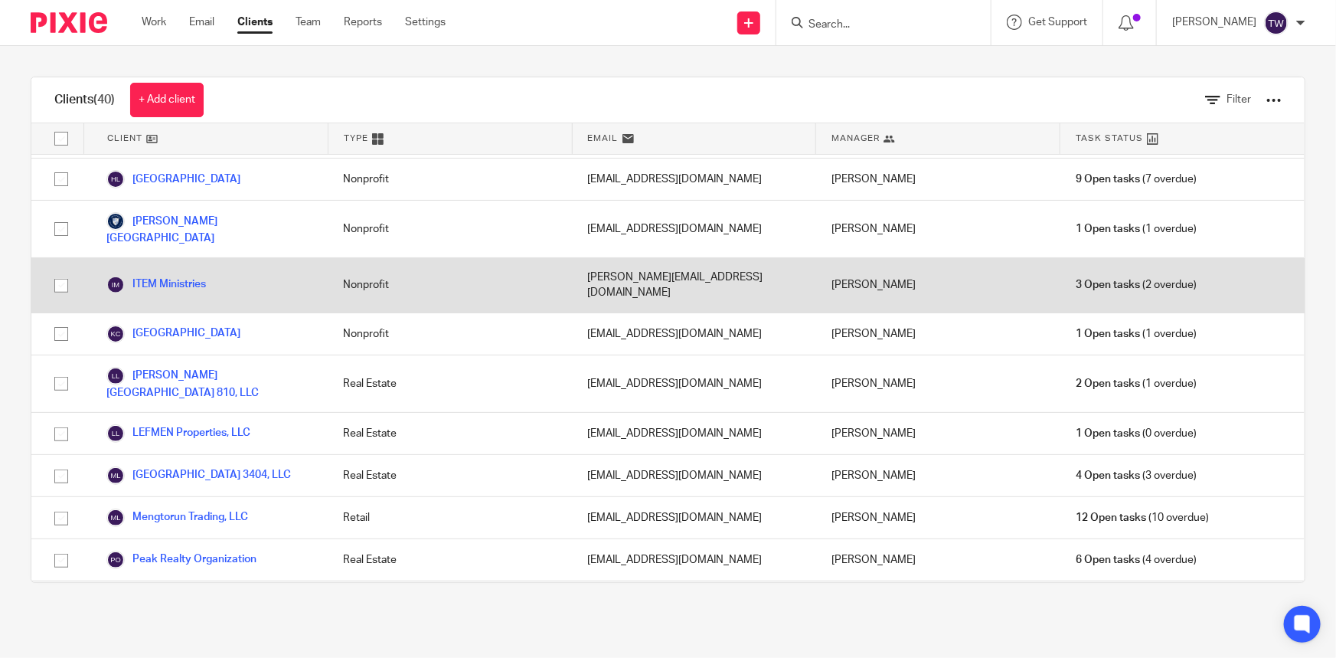
scroll to position [974, 0]
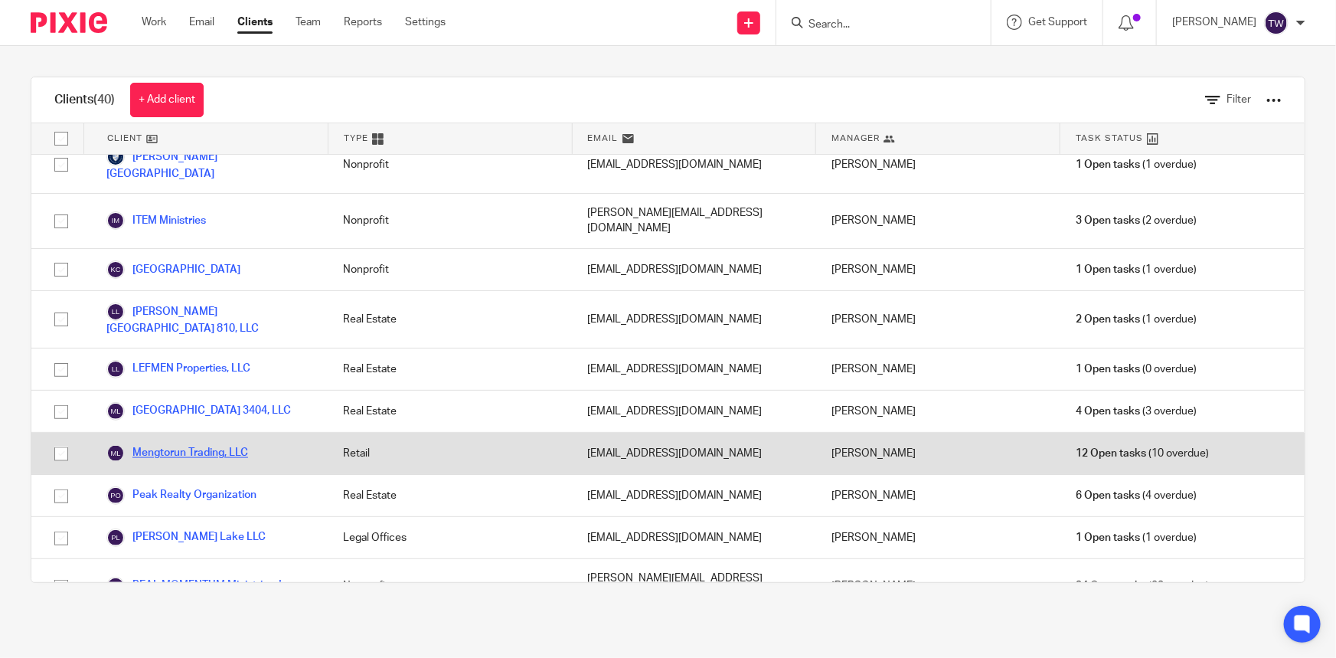
click at [185, 444] on link "Mengtorun Trading, LLC" at bounding box center [177, 453] width 142 height 18
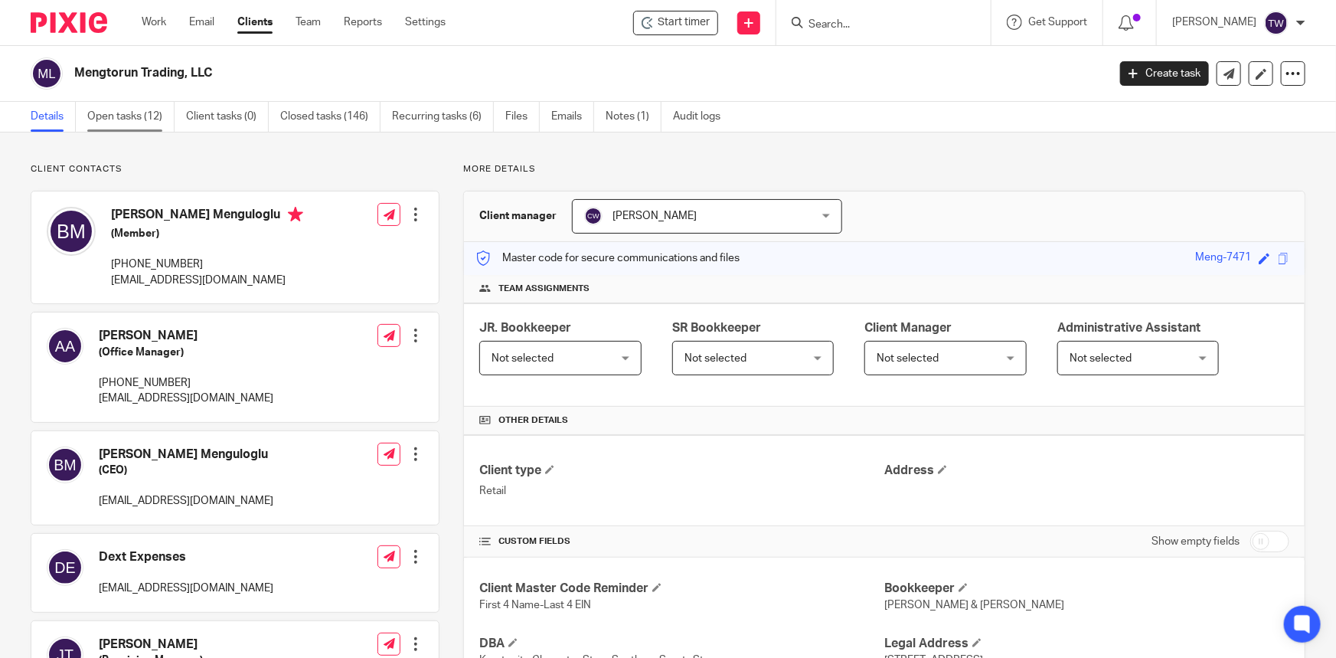
click at [119, 118] on link "Open tasks (12)" at bounding box center [130, 117] width 87 height 30
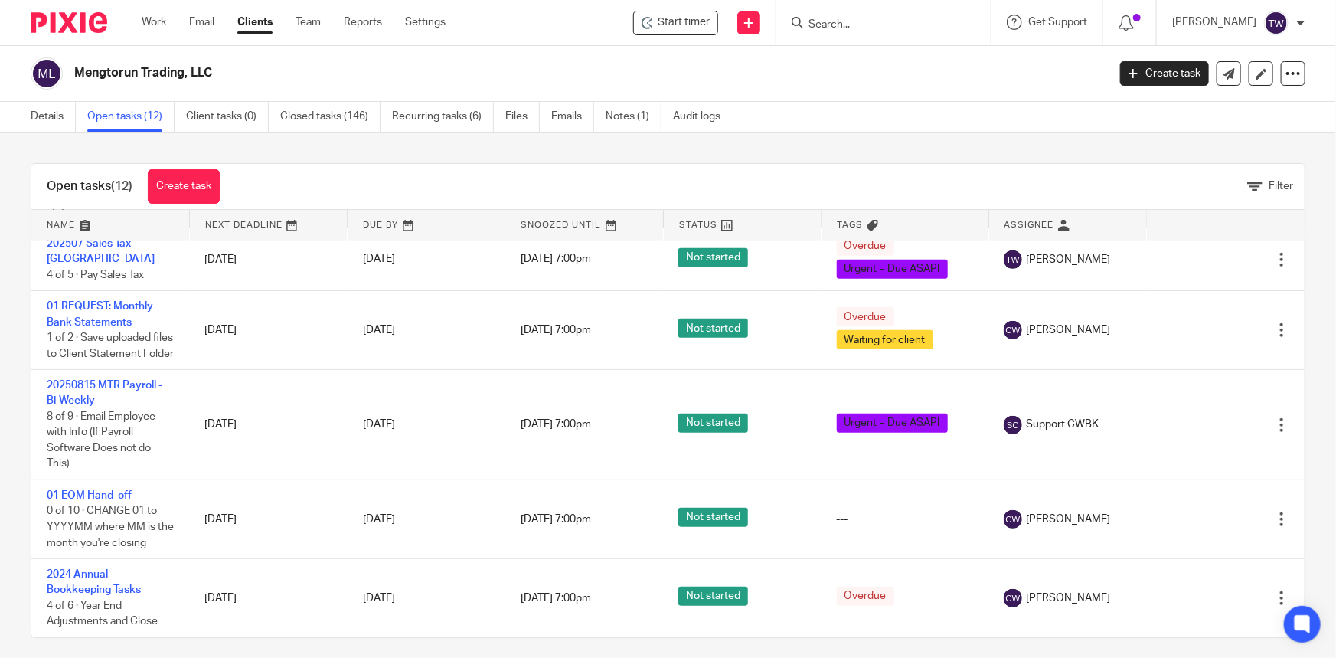
scroll to position [599, 0]
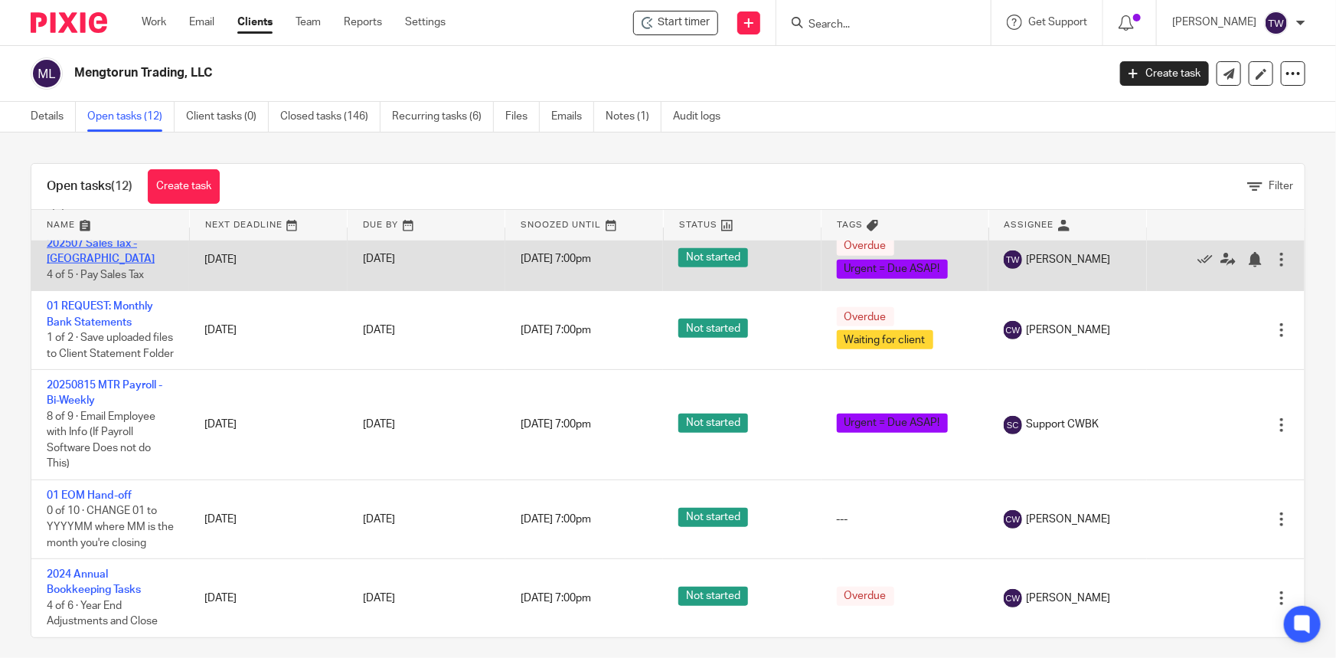
click at [96, 264] on link "202507 Sales Tax - [GEOGRAPHIC_DATA]" at bounding box center [101, 251] width 108 height 26
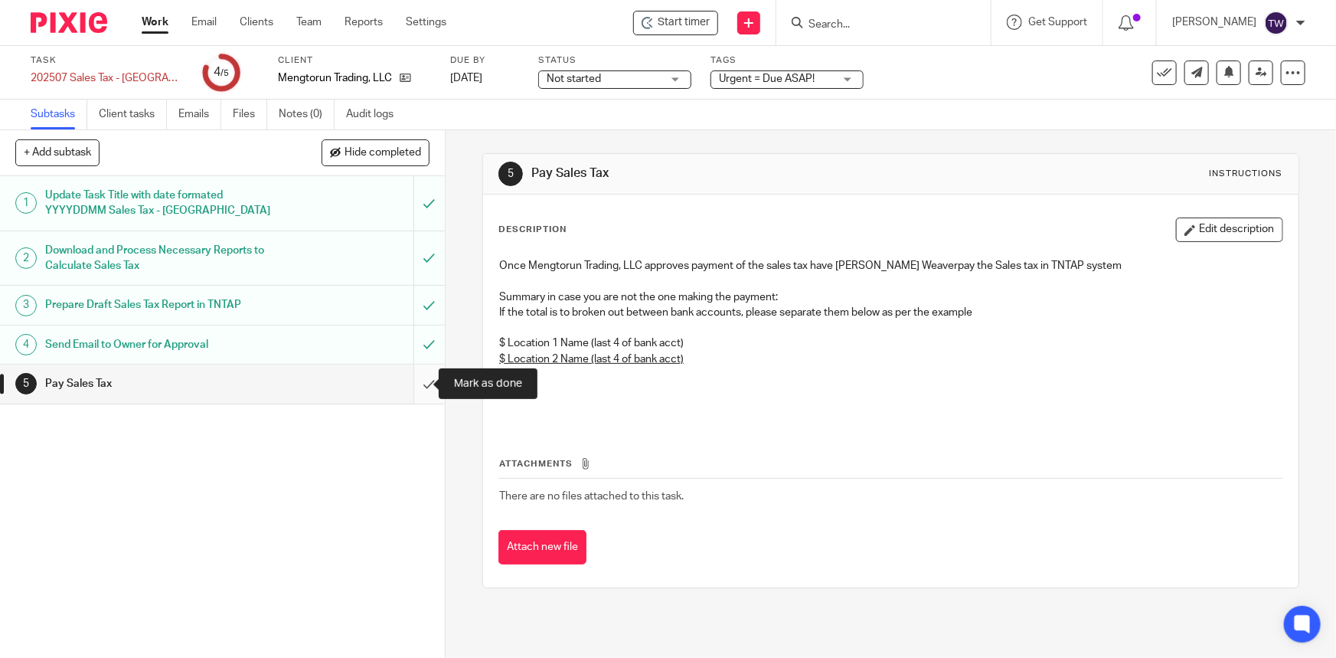
click at [411, 384] on input "submit" at bounding box center [222, 383] width 445 height 38
